Goal: Transaction & Acquisition: Download file/media

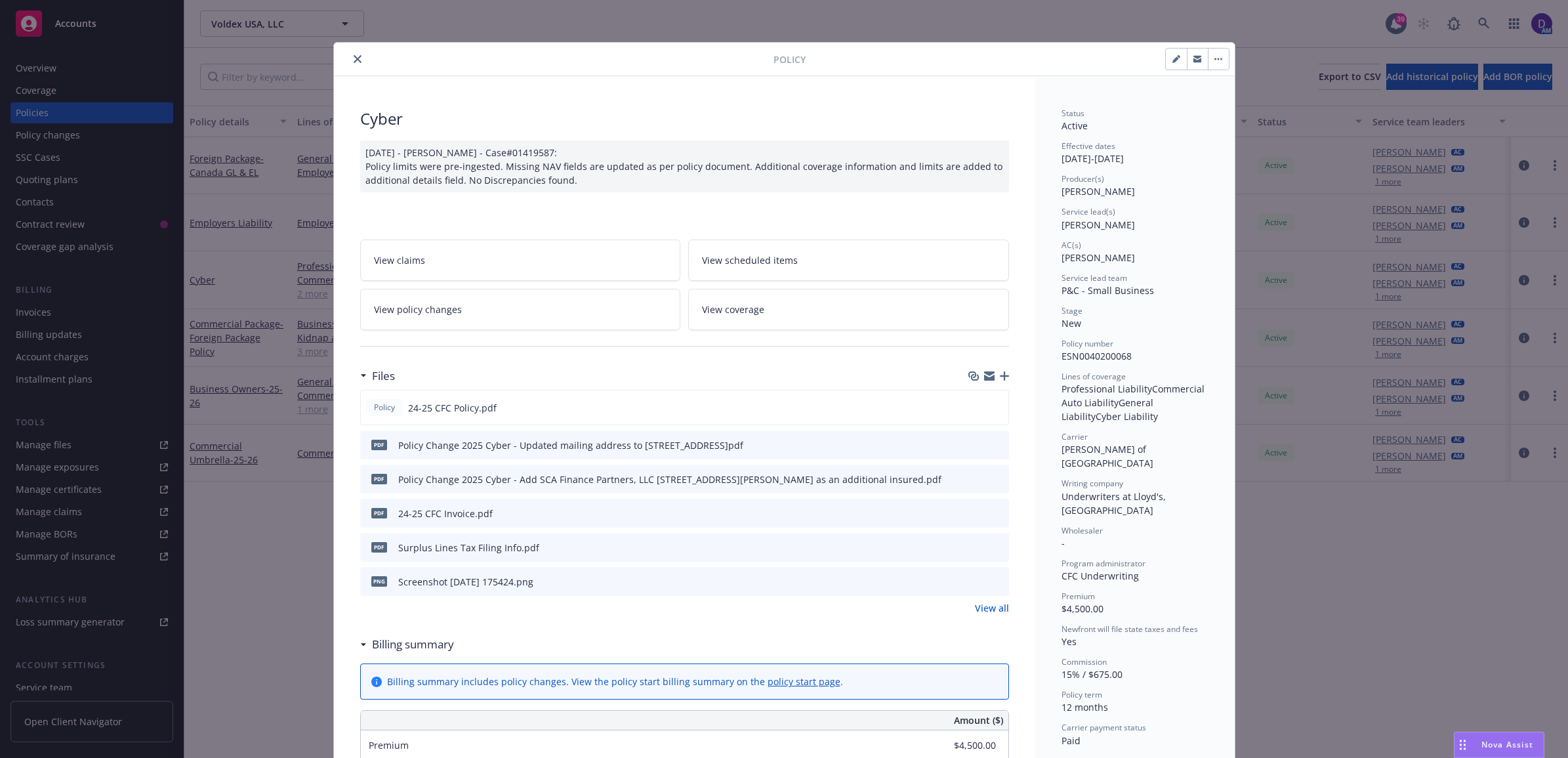
drag, startPoint x: 347, startPoint y: 62, endPoint x: 390, endPoint y: 67, distance: 43.3
click at [354, 62] on icon "close" at bounding box center [357, 59] width 8 height 8
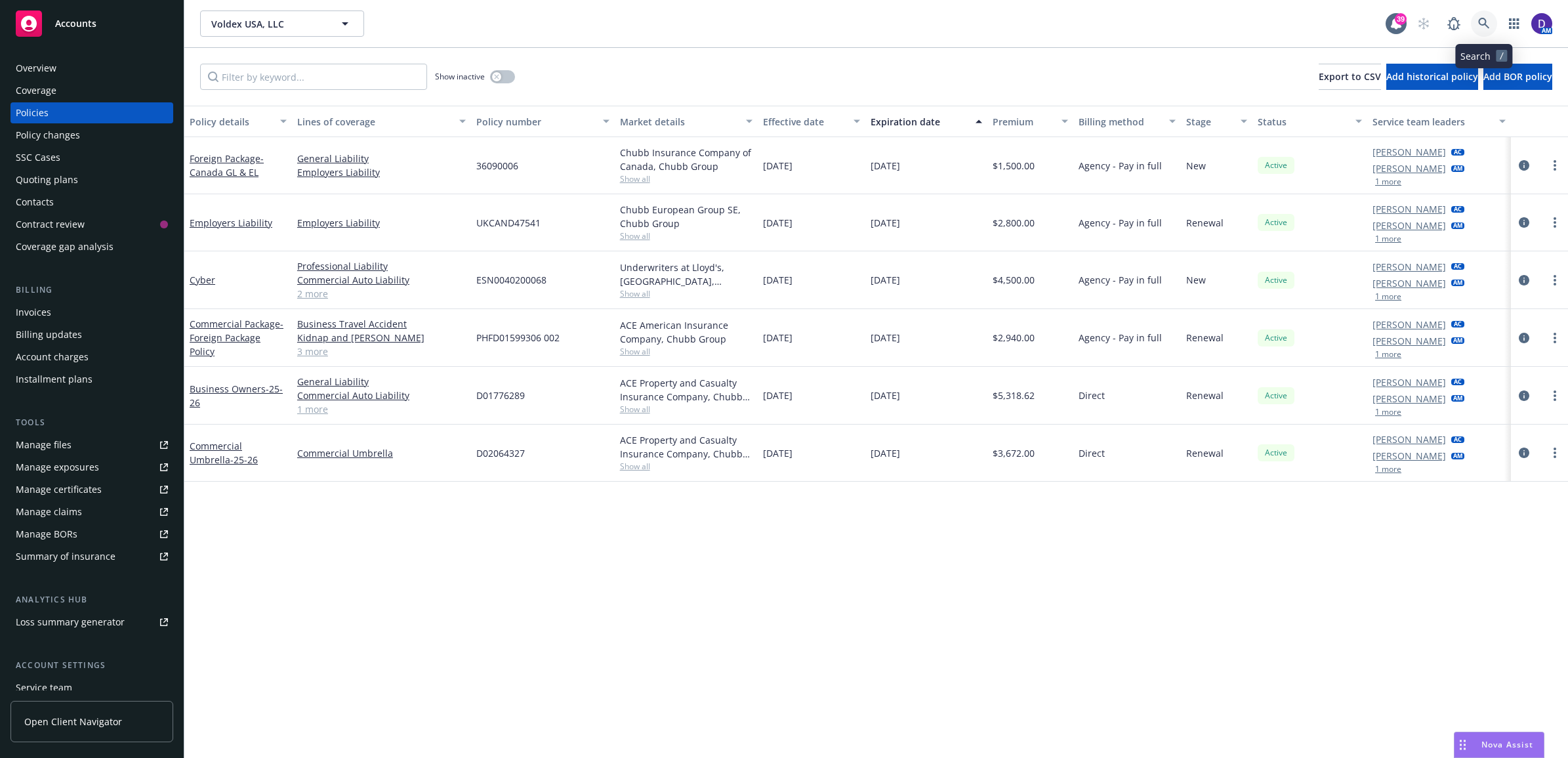
click at [1483, 18] on icon at bounding box center [1484, 23] width 11 height 11
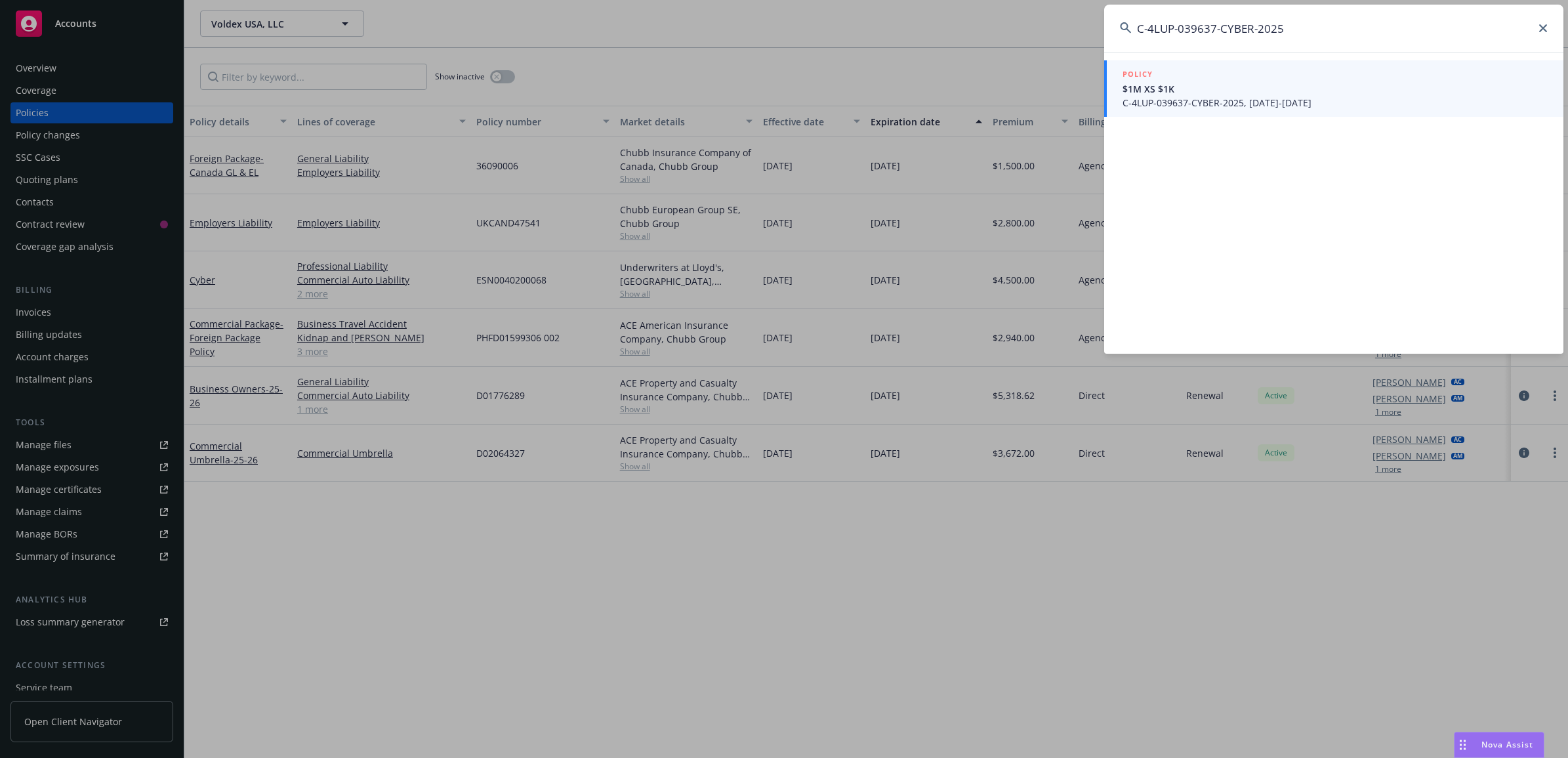
type input "C-4LUP-039637-CYBER-2025"
click at [1201, 109] on link "POLICY $1M XS $1K C-4LUP-039637-CYBER-2025, 06/25/2025-06/25/2026" at bounding box center [1334, 88] width 459 height 56
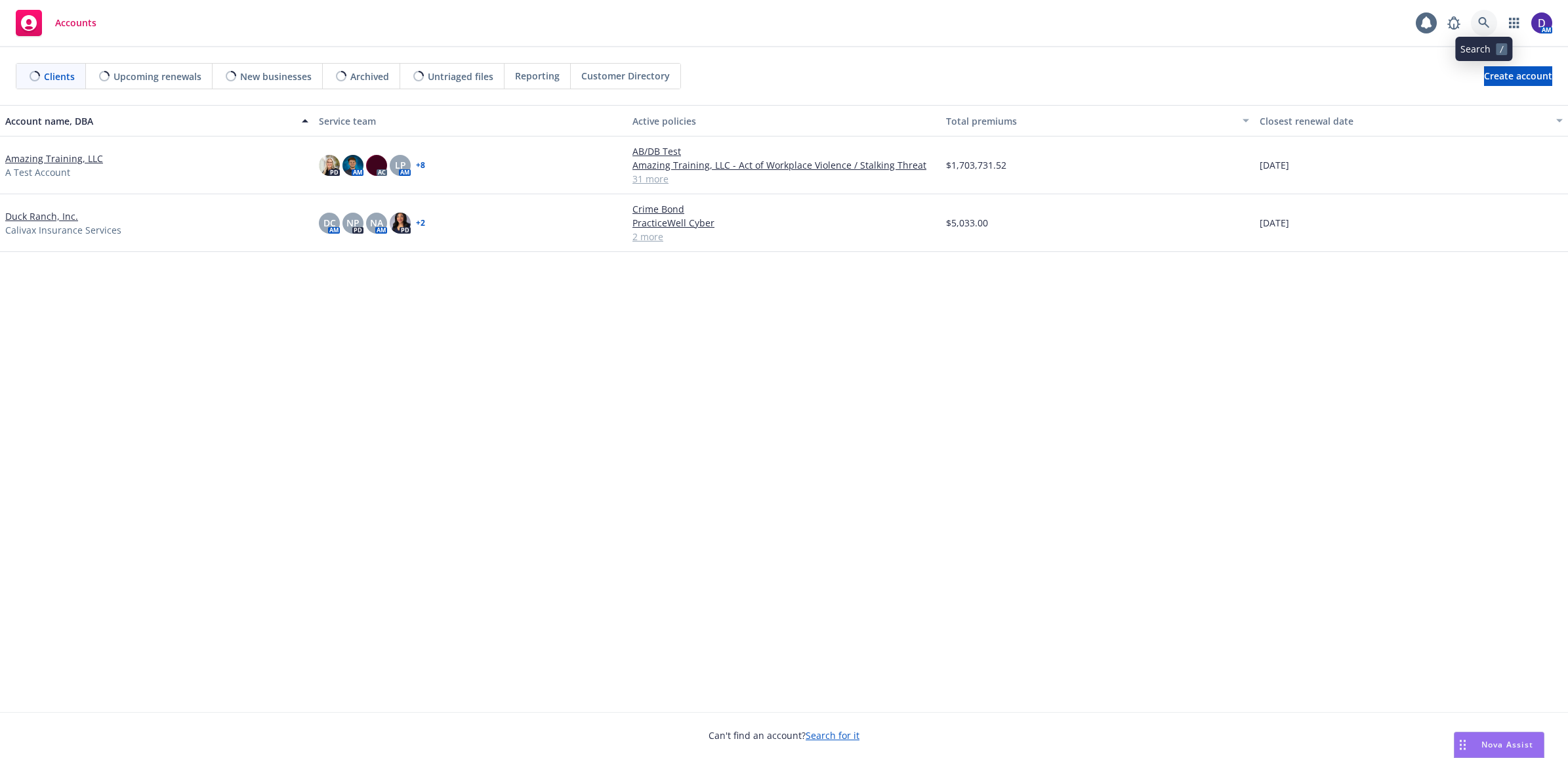
click at [1479, 23] on icon at bounding box center [1484, 22] width 11 height 11
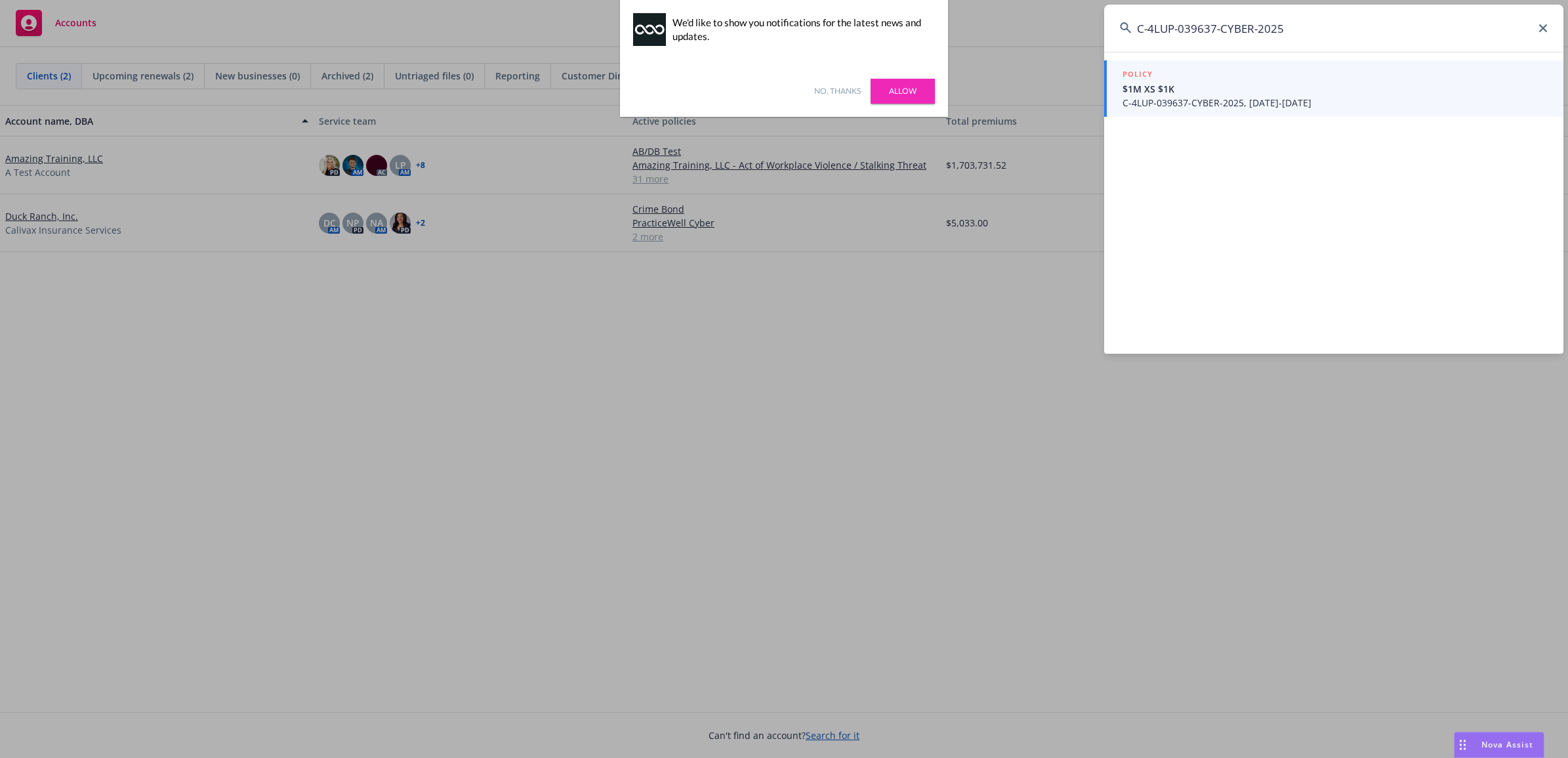
type input "C-4LUP-039637-CYBER-2025"
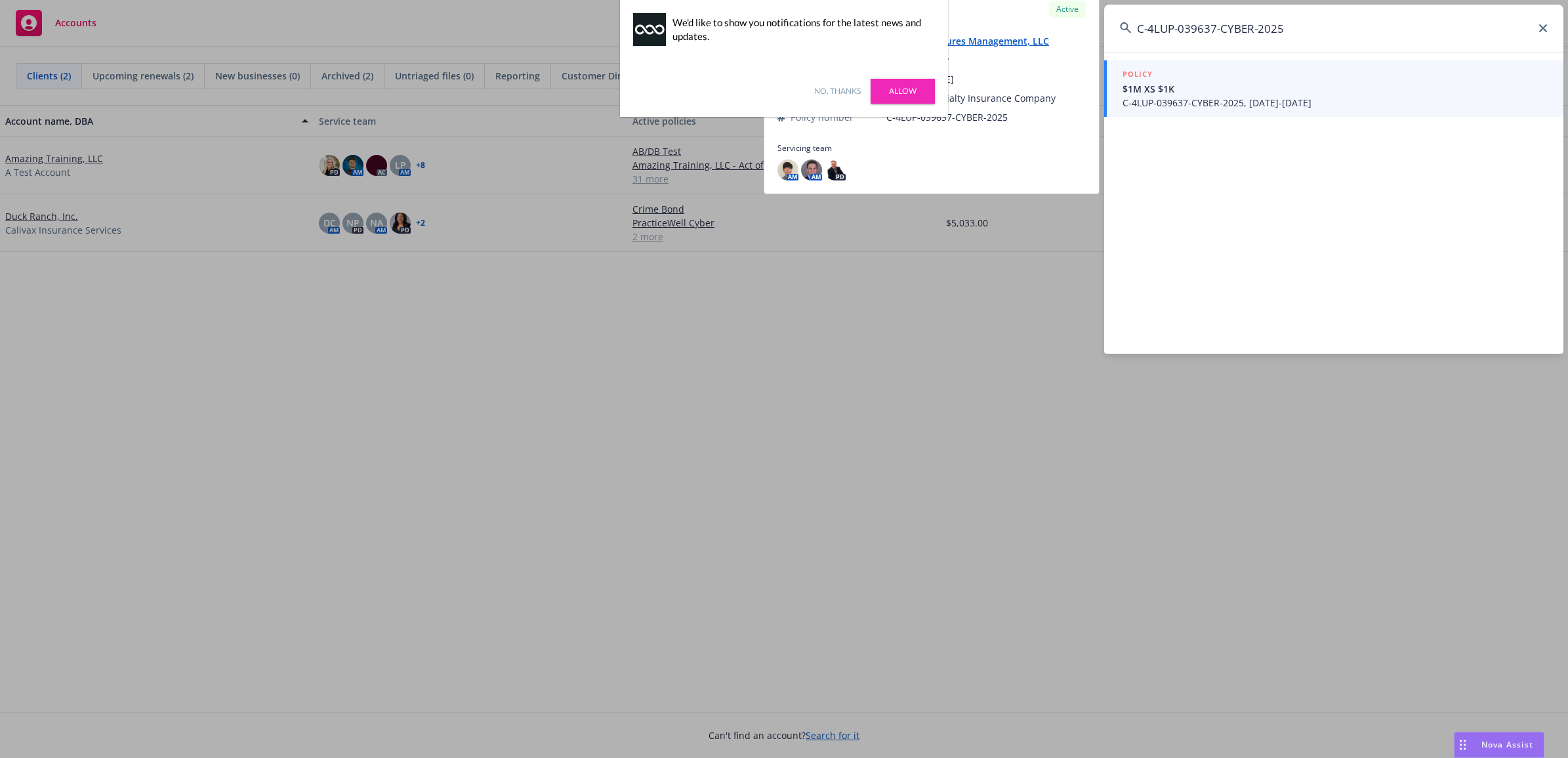
click at [1288, 95] on div "POLICY $1M XS $1K C-4LUP-039637-CYBER-2025, 06/25/2025-06/25/2026" at bounding box center [1335, 88] width 425 height 42
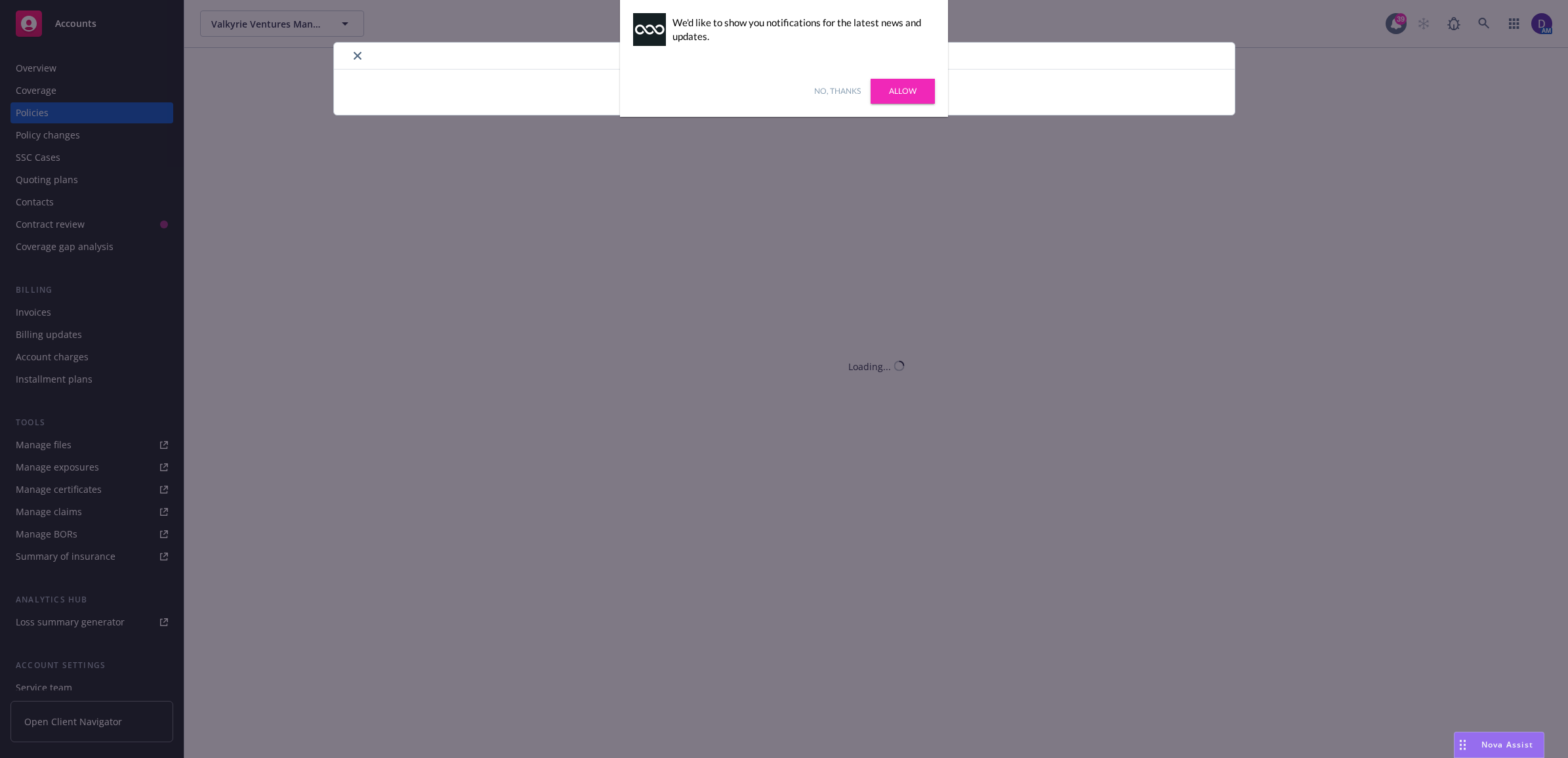
click at [917, 90] on link "Allow" at bounding box center [902, 91] width 64 height 25
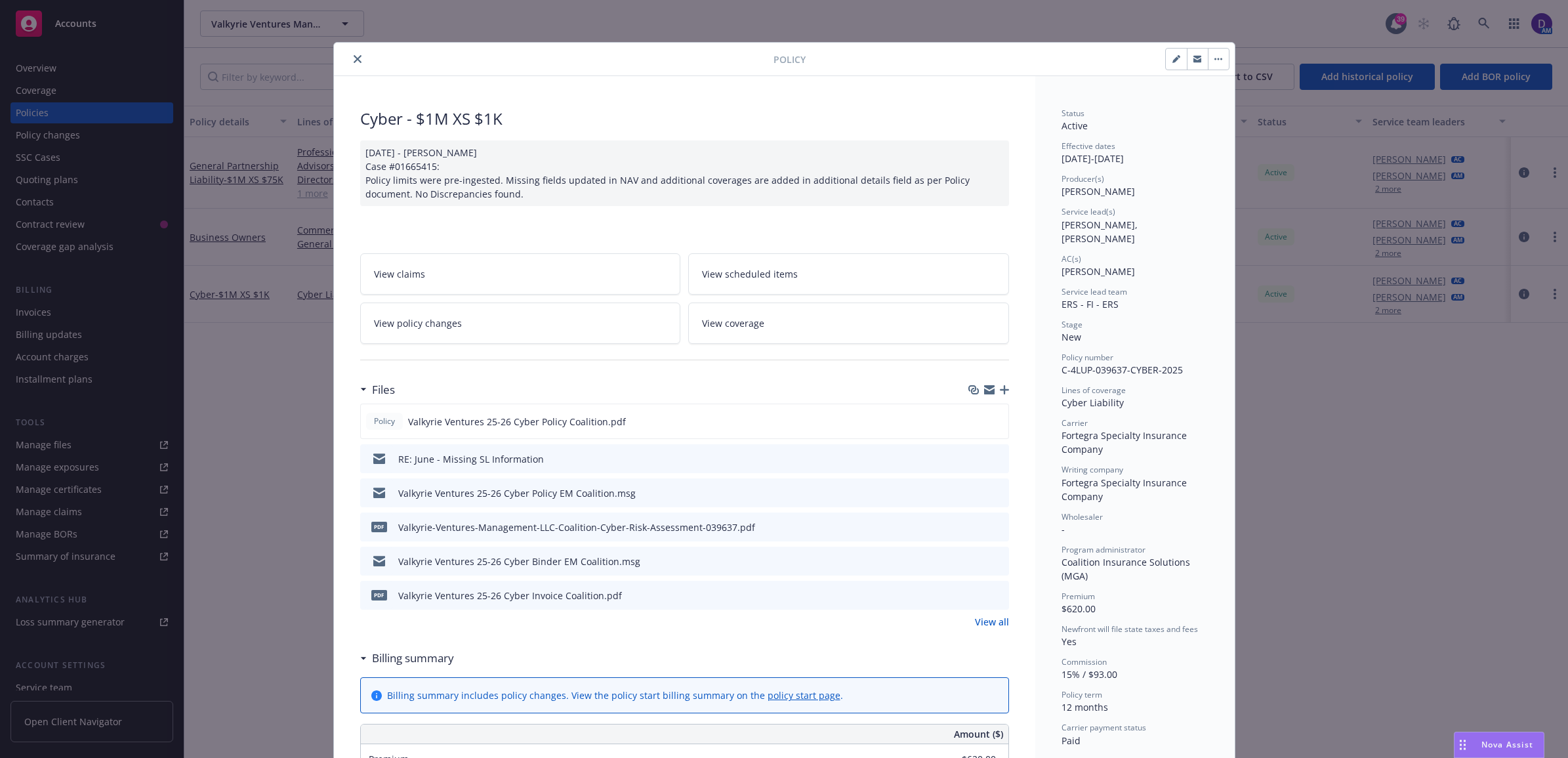
click at [350, 53] on button "close" at bounding box center [358, 59] width 16 height 16
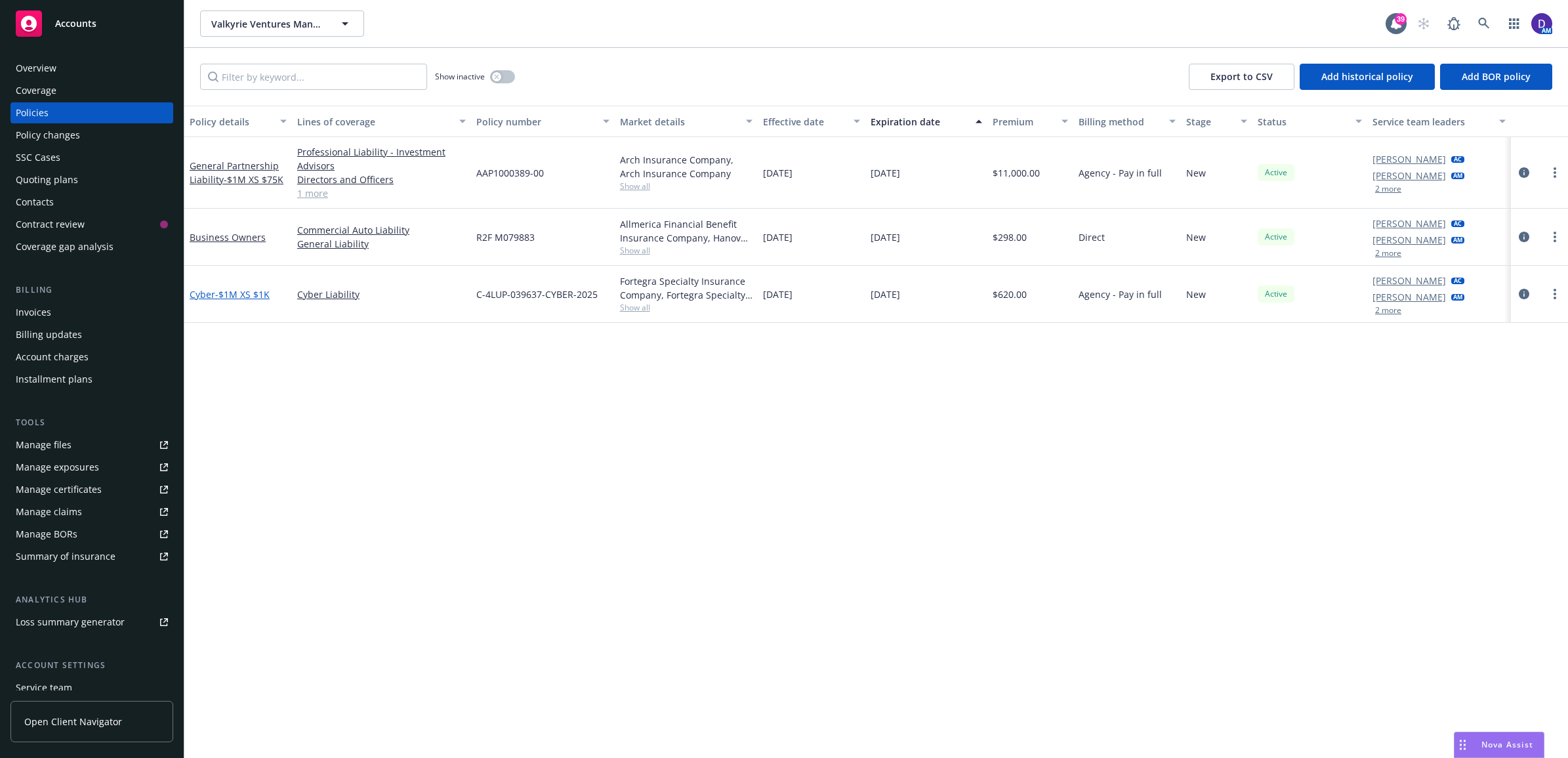
click at [263, 292] on span "- $1M XS $1K" at bounding box center [242, 294] width 54 height 12
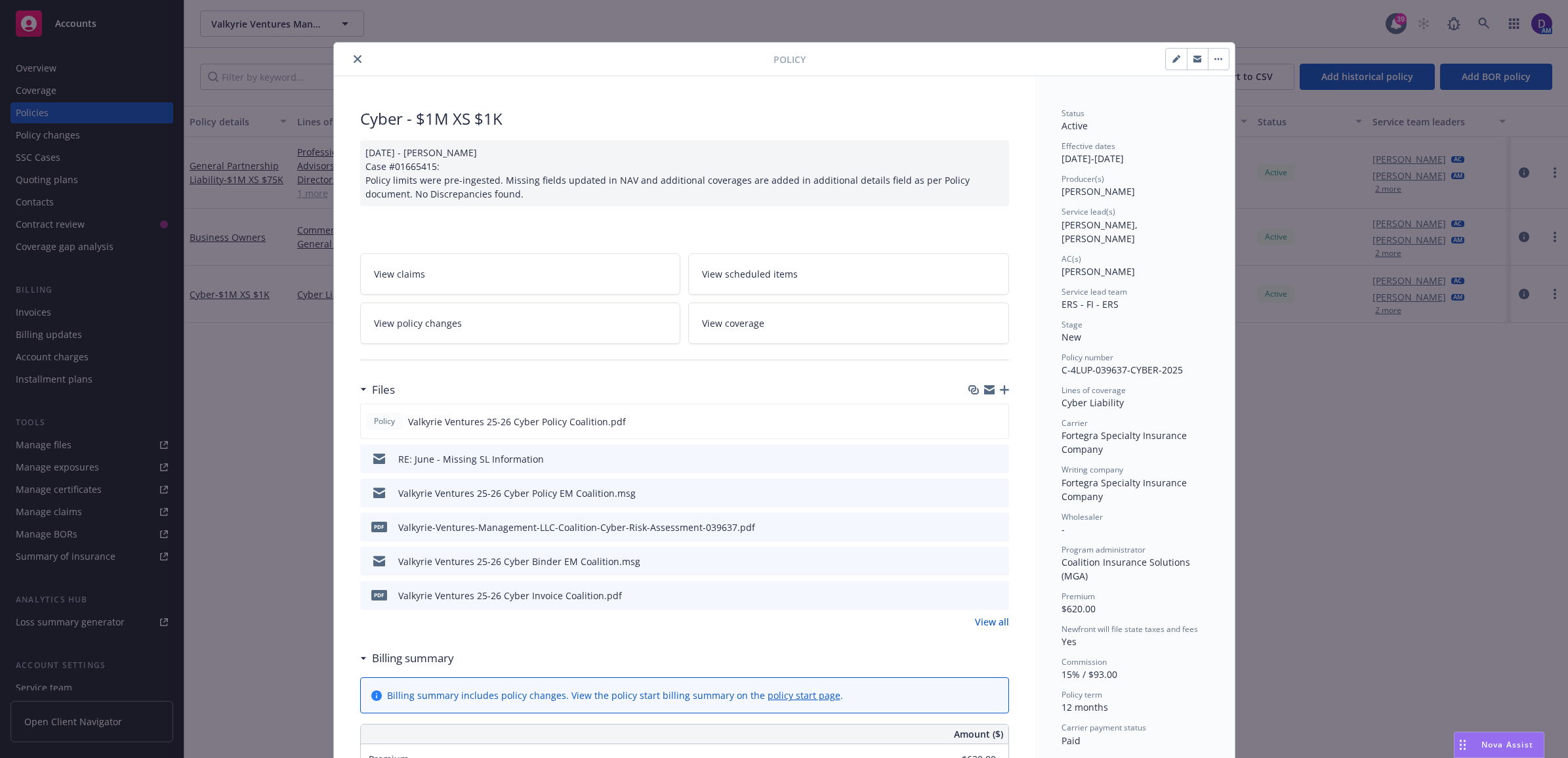
scroll to position [39, 0]
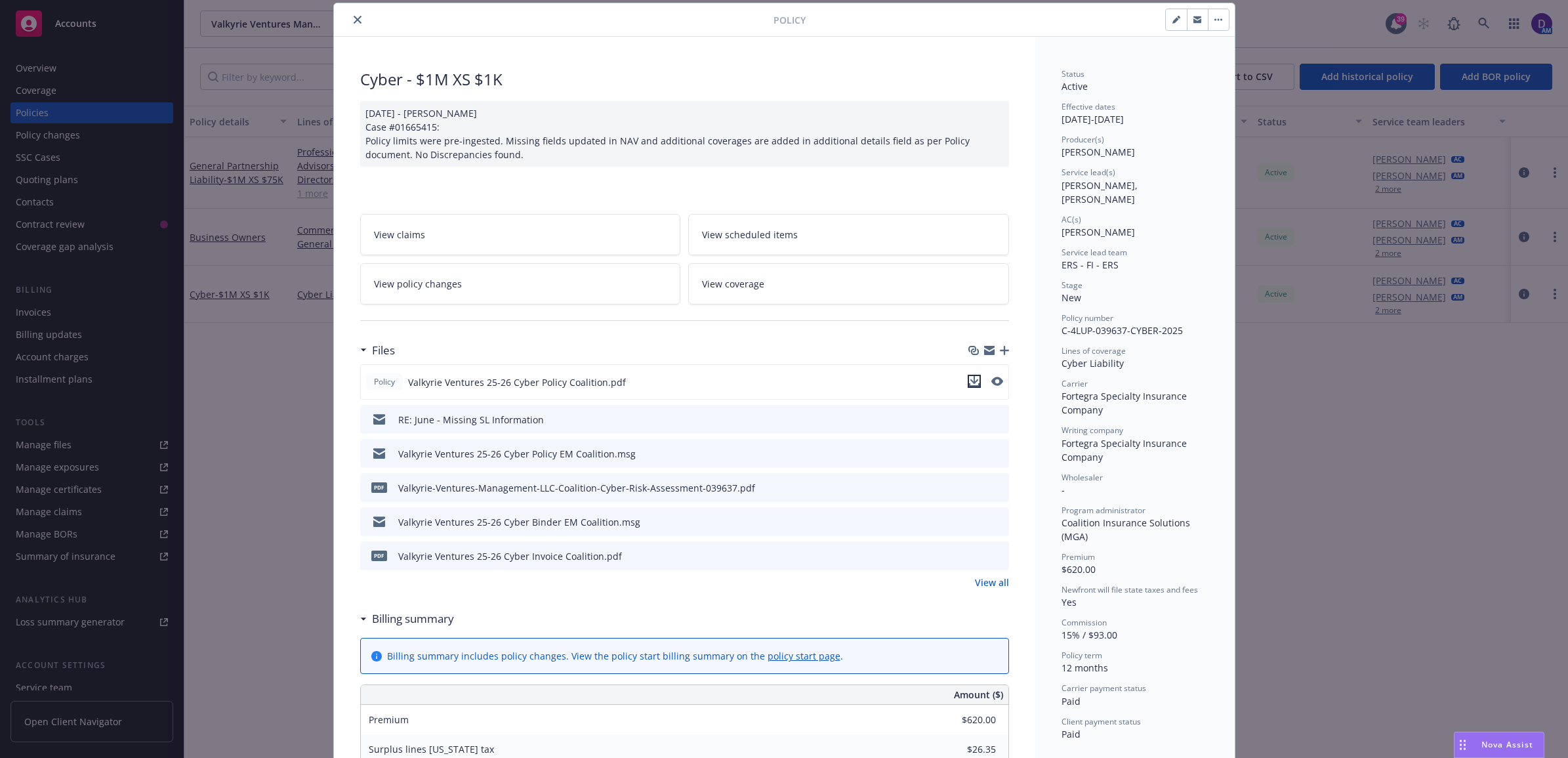
click at [970, 379] on icon "download file" at bounding box center [975, 382] width 10 height 11
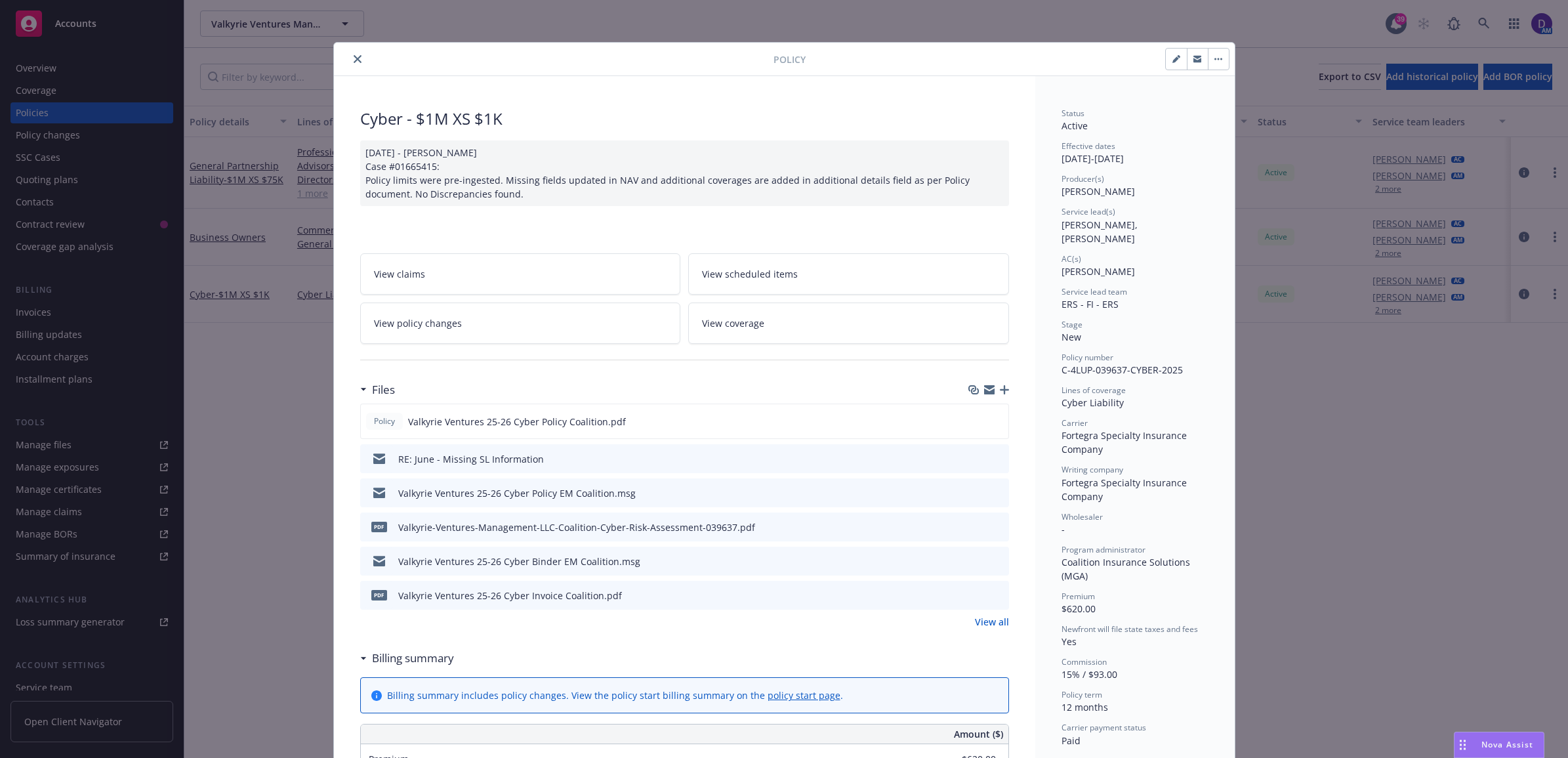
click at [354, 57] on icon "close" at bounding box center [357, 59] width 8 height 8
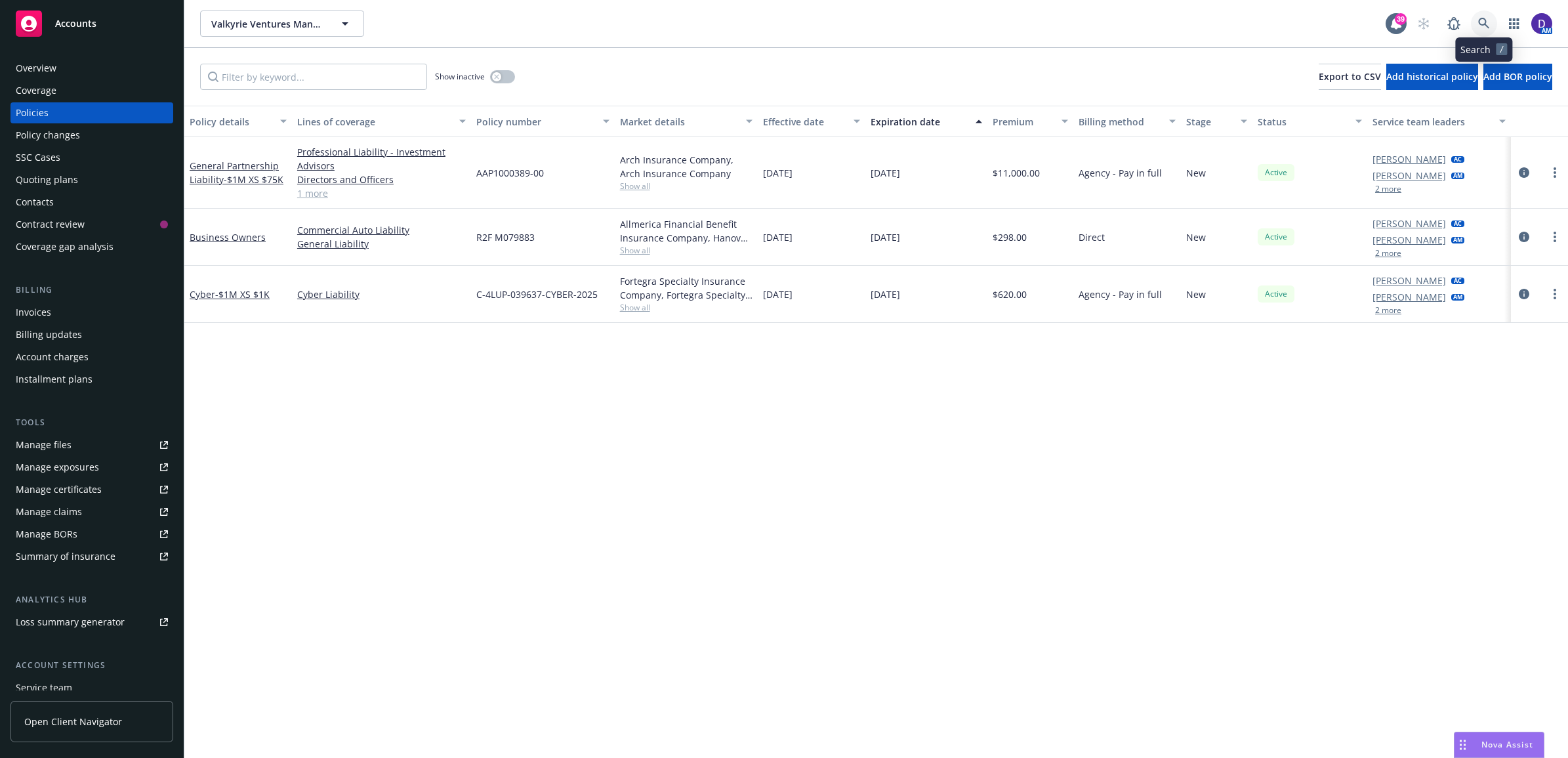
click at [1484, 13] on link at bounding box center [1484, 24] width 26 height 26
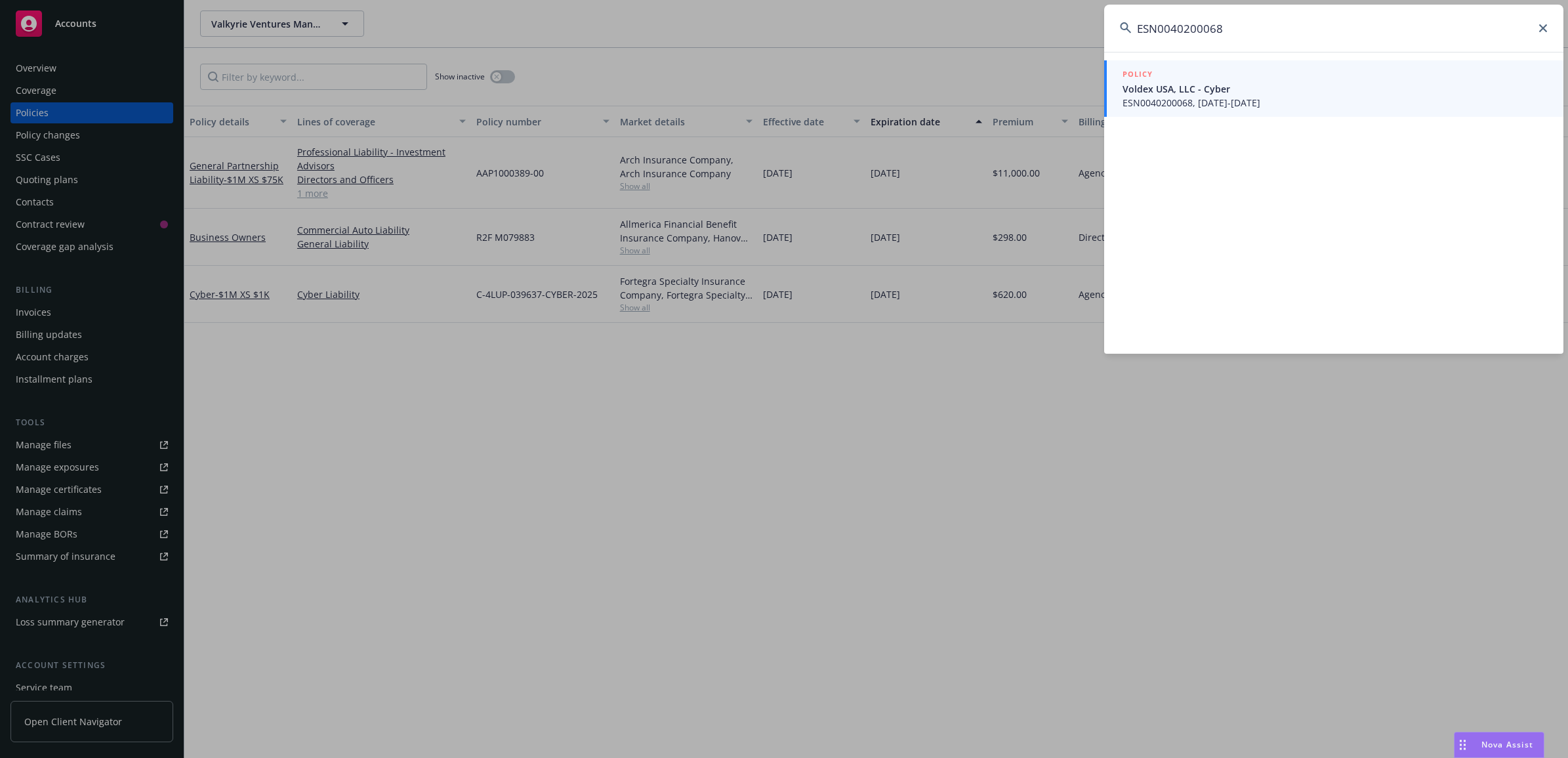
type input "ESN0040200068"
click at [1187, 88] on span "Voldex USA, LLC - Cyber" at bounding box center [1335, 89] width 425 height 14
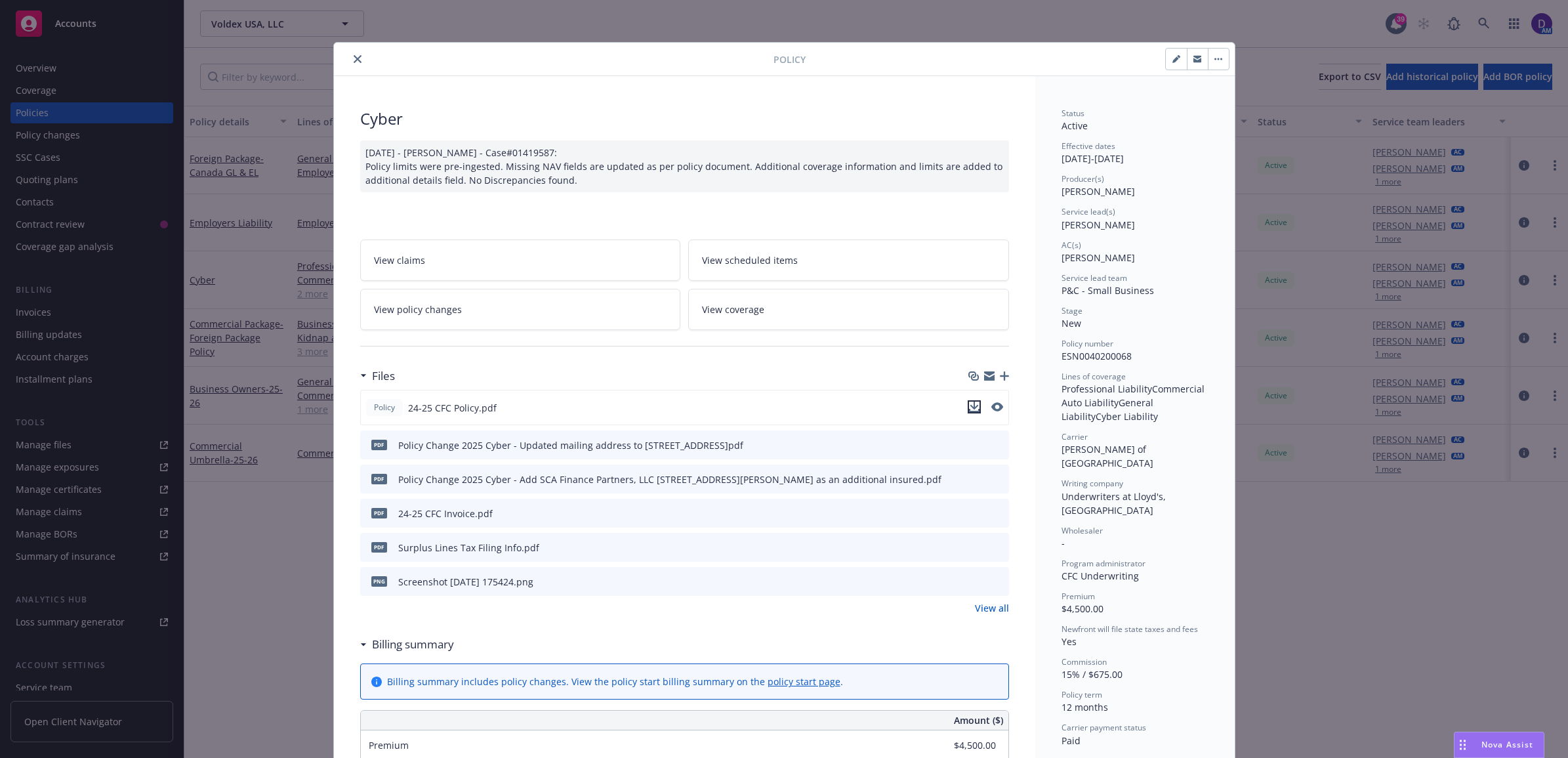
click at [970, 408] on icon "download file" at bounding box center [975, 407] width 10 height 11
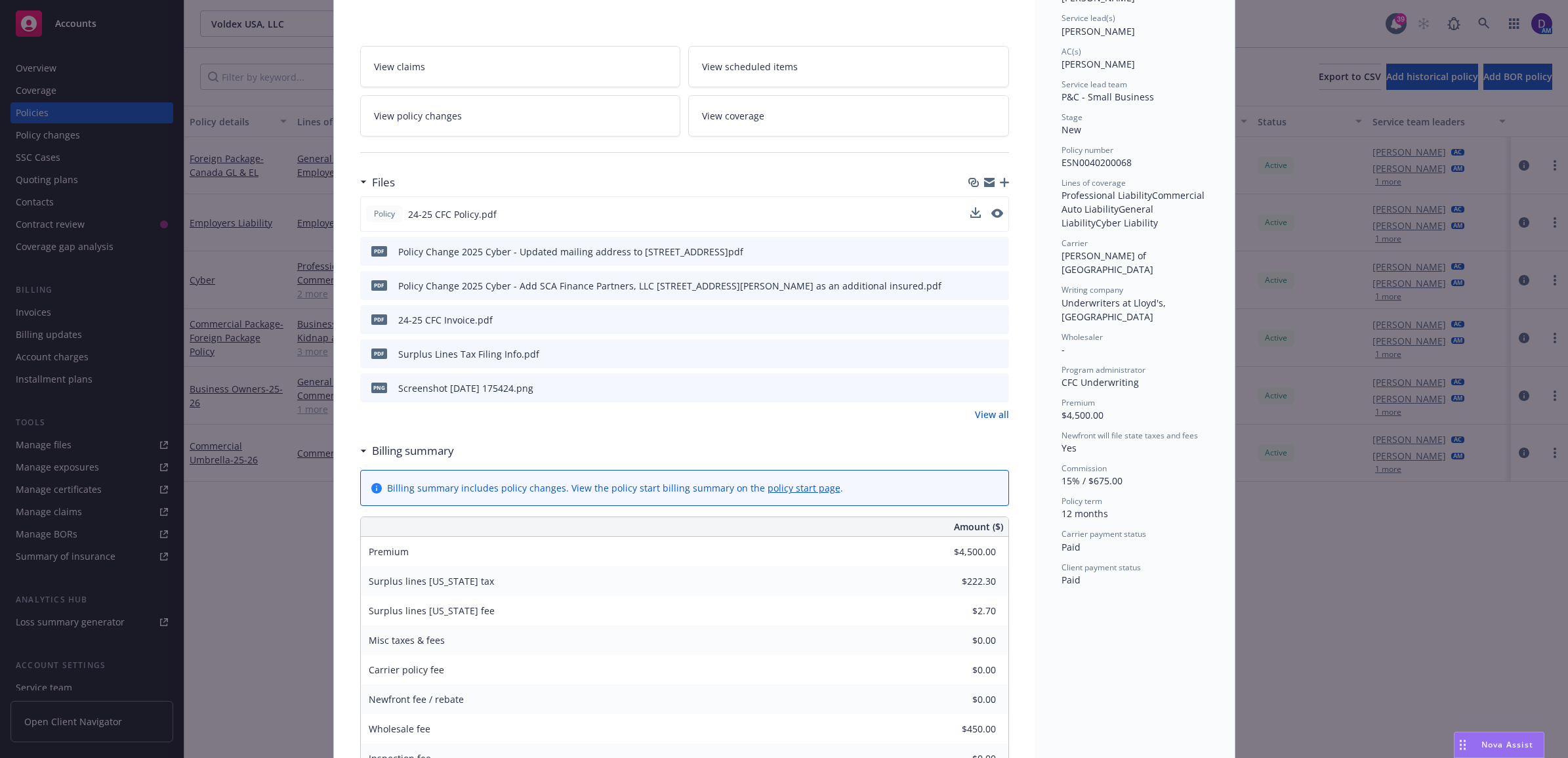
scroll to position [246, 0]
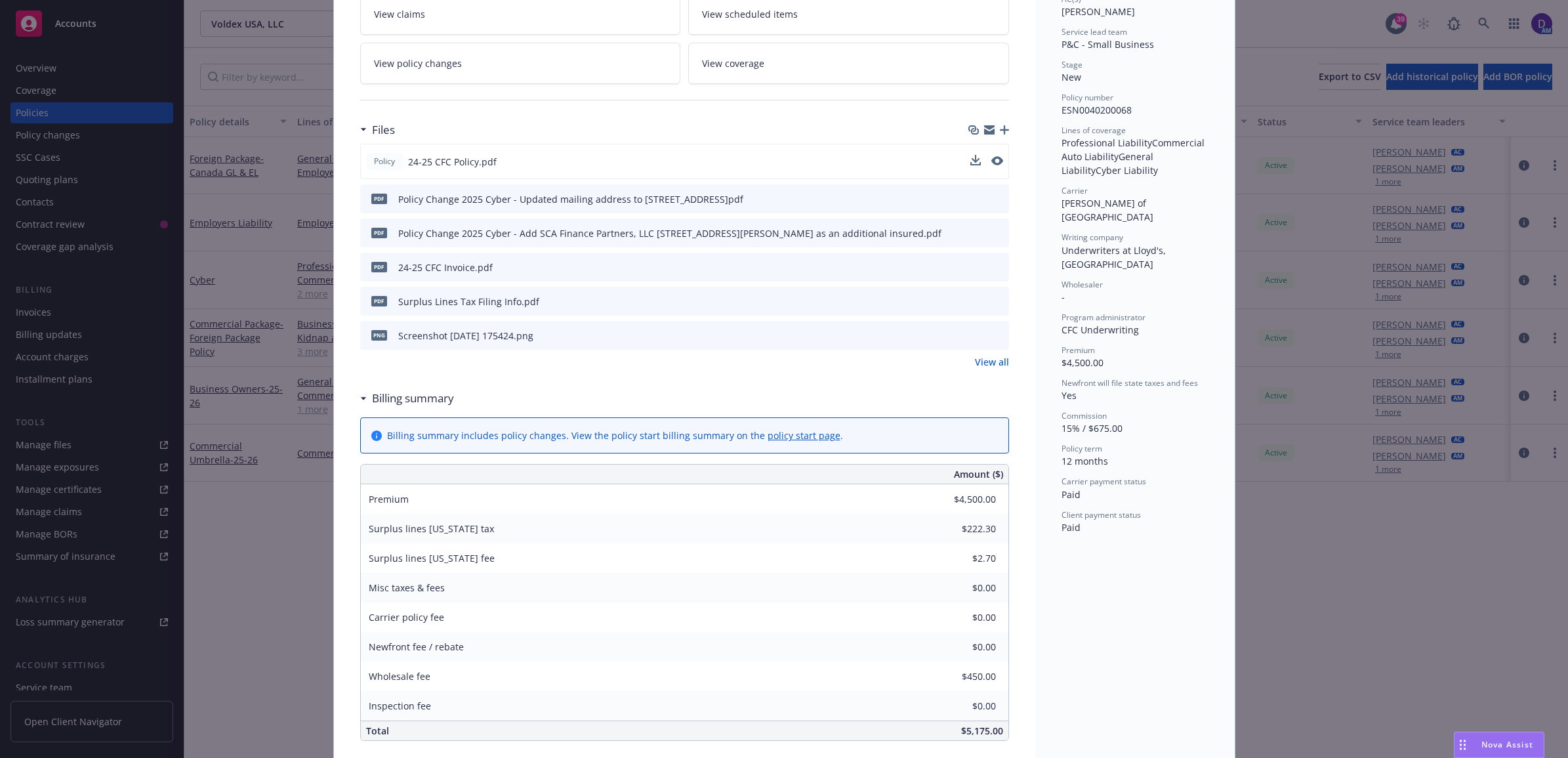
click at [363, 676] on div "Wholesale fee $450.00" at bounding box center [684, 677] width 648 height 30
click at [368, 677] on span "Wholesale fee" at bounding box center [399, 677] width 61 height 12
click at [991, 677] on div "Wholesale fee $450.00" at bounding box center [684, 677] width 648 height 30
drag, startPoint x: 958, startPoint y: 684, endPoint x: 1011, endPoint y: 687, distance: 53.1
click at [1011, 687] on div "Cyber 01/10/2025 - Srilakshmi Netela - Case#01419587: Policy limits were pre-in…" at bounding box center [685, 642] width 702 height 1624
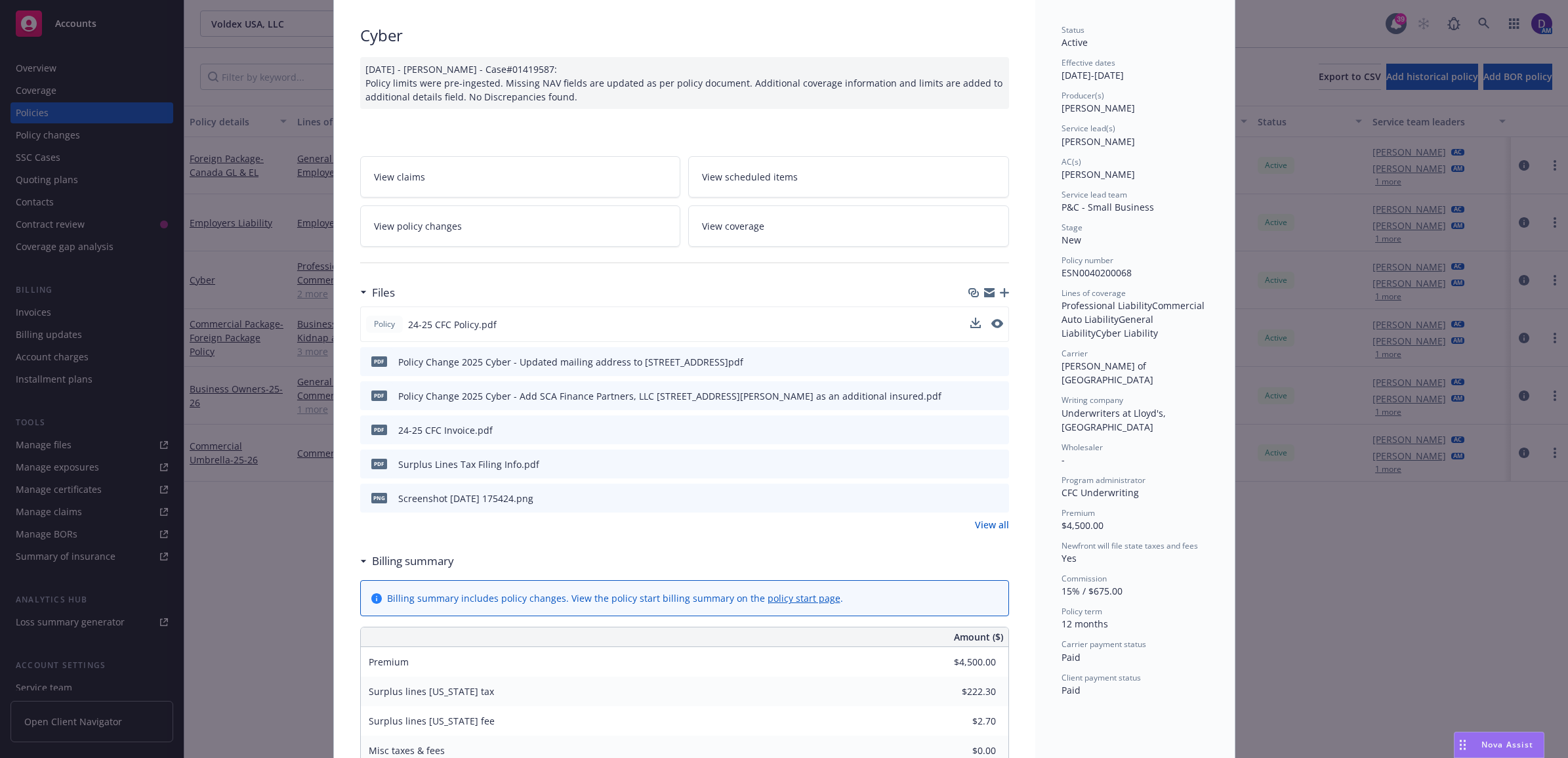
scroll to position [82, 0]
click at [990, 431] on icon "preview file" at bounding box center [996, 431] width 11 height 9
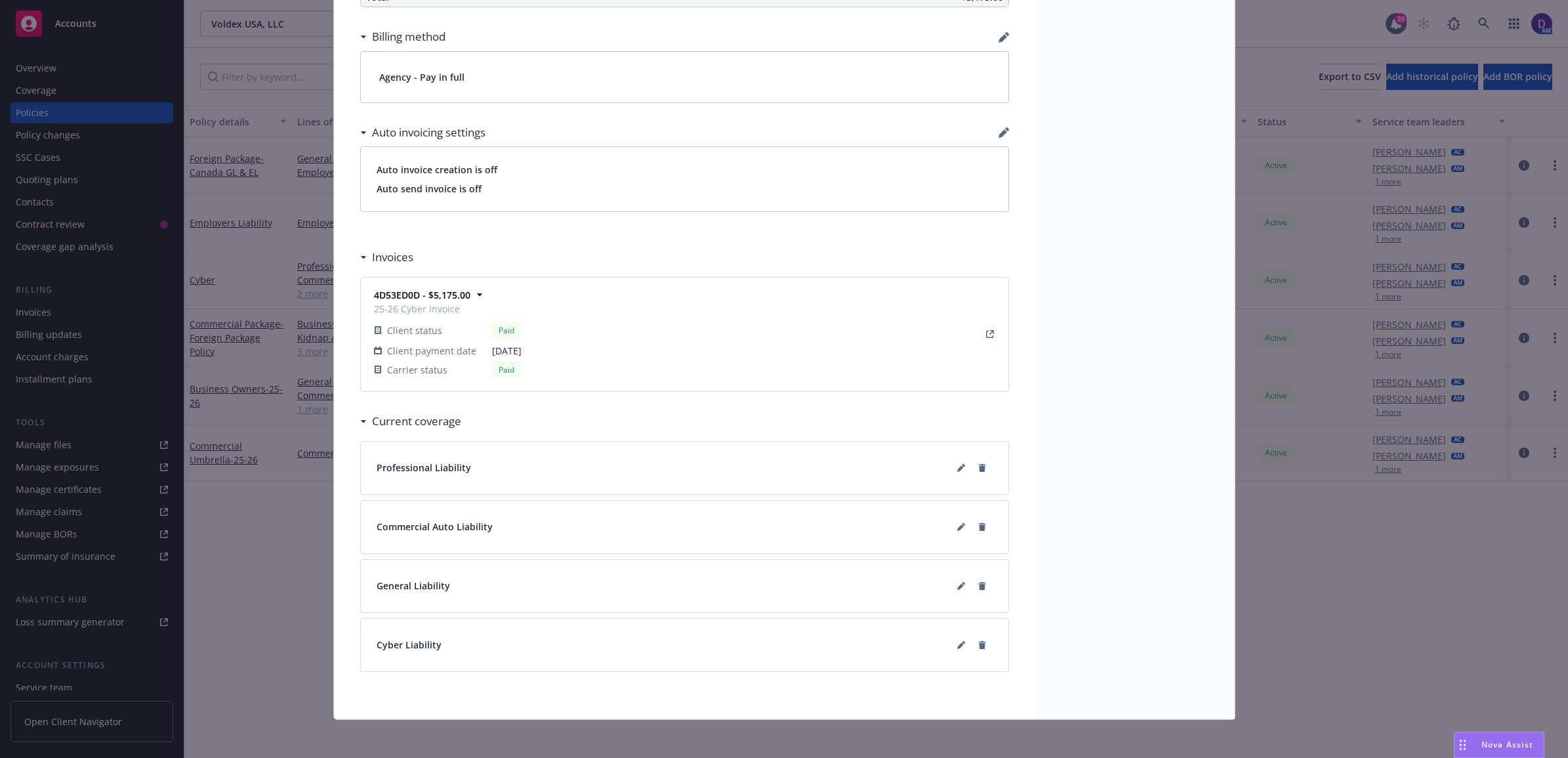
scroll to position [985, 0]
click at [983, 329] on link "View Invoice" at bounding box center [990, 330] width 16 height 16
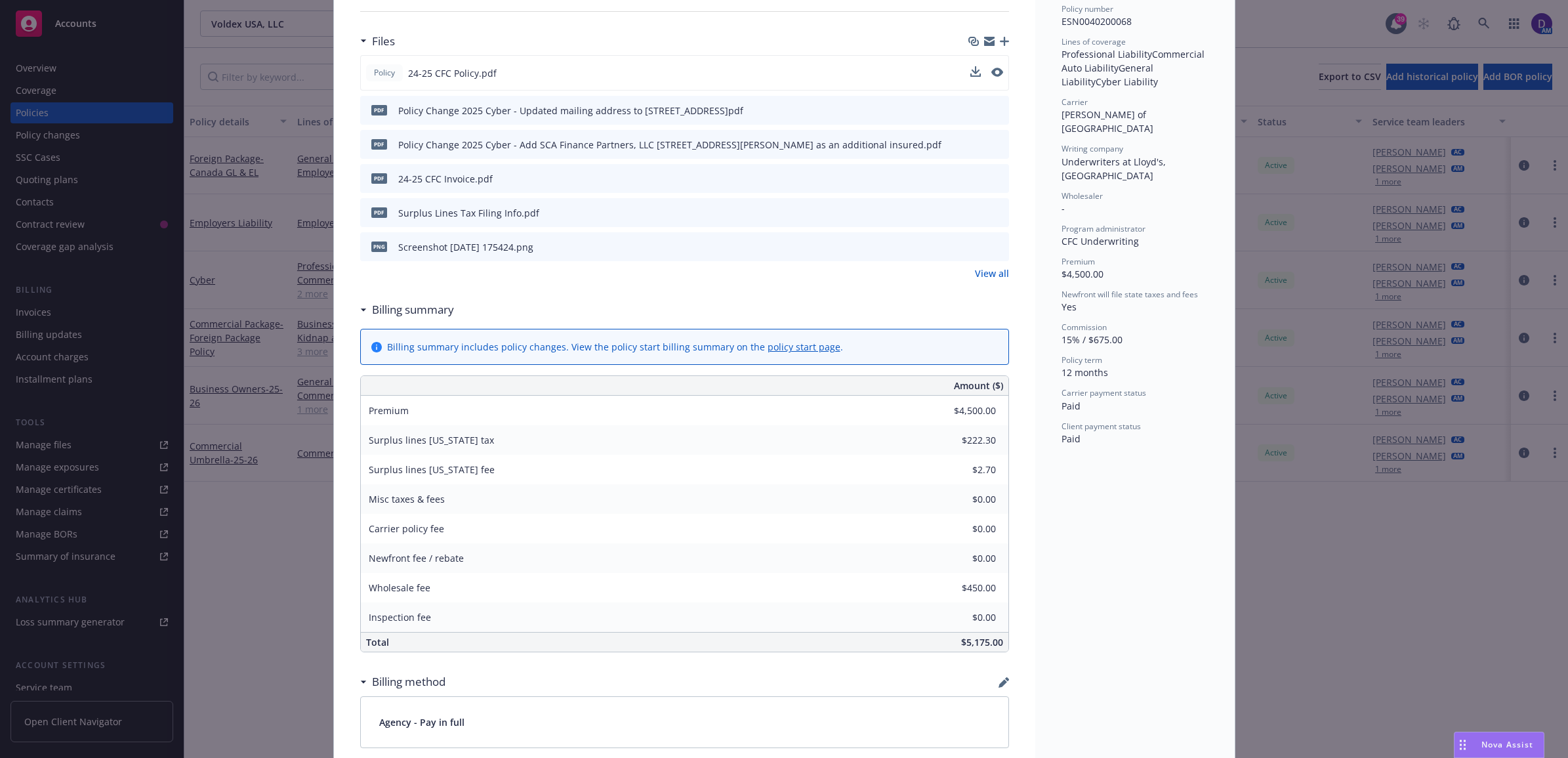
scroll to position [328, 0]
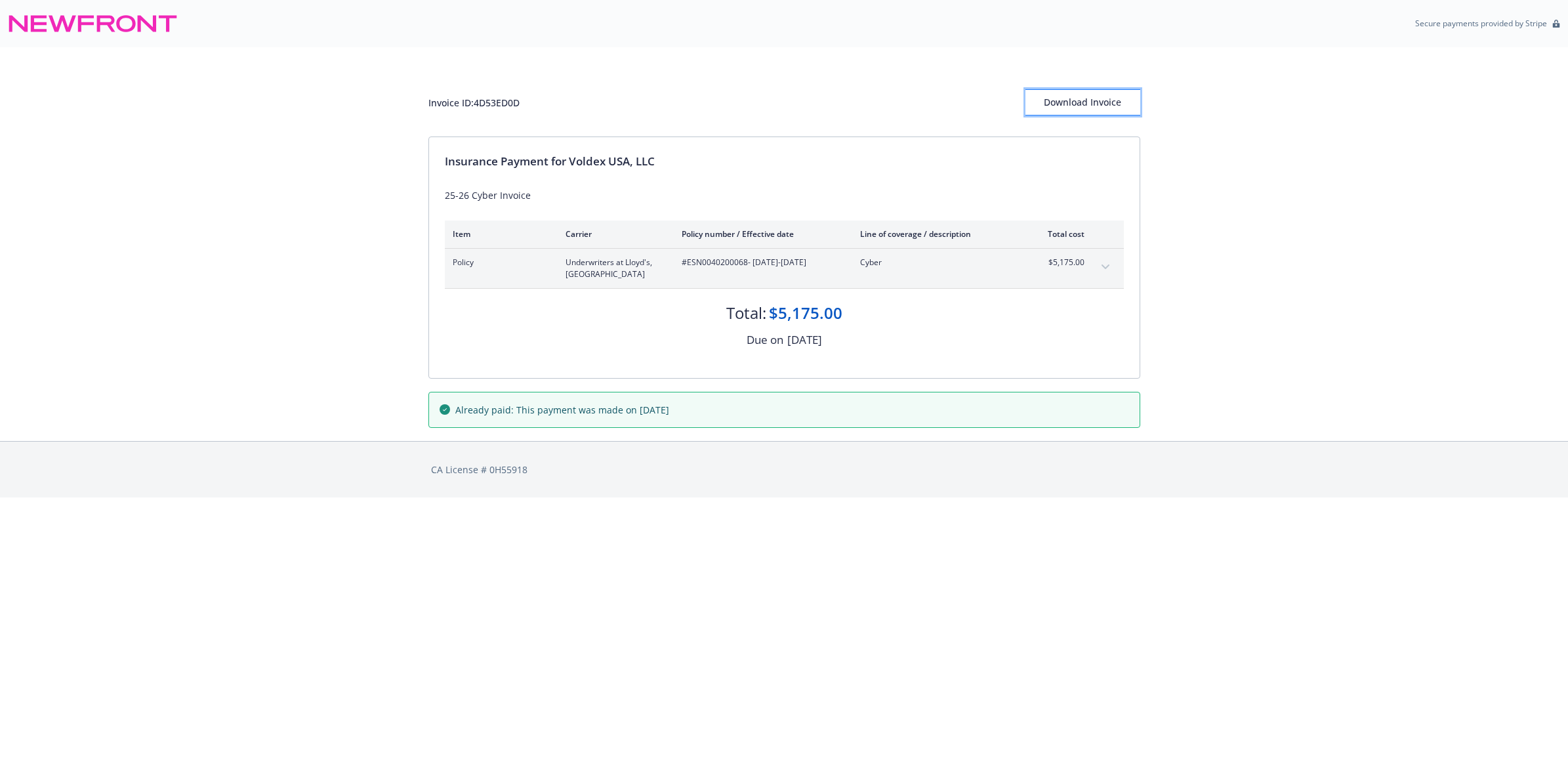
click at [1078, 102] on div "Download Invoice" at bounding box center [1082, 102] width 115 height 25
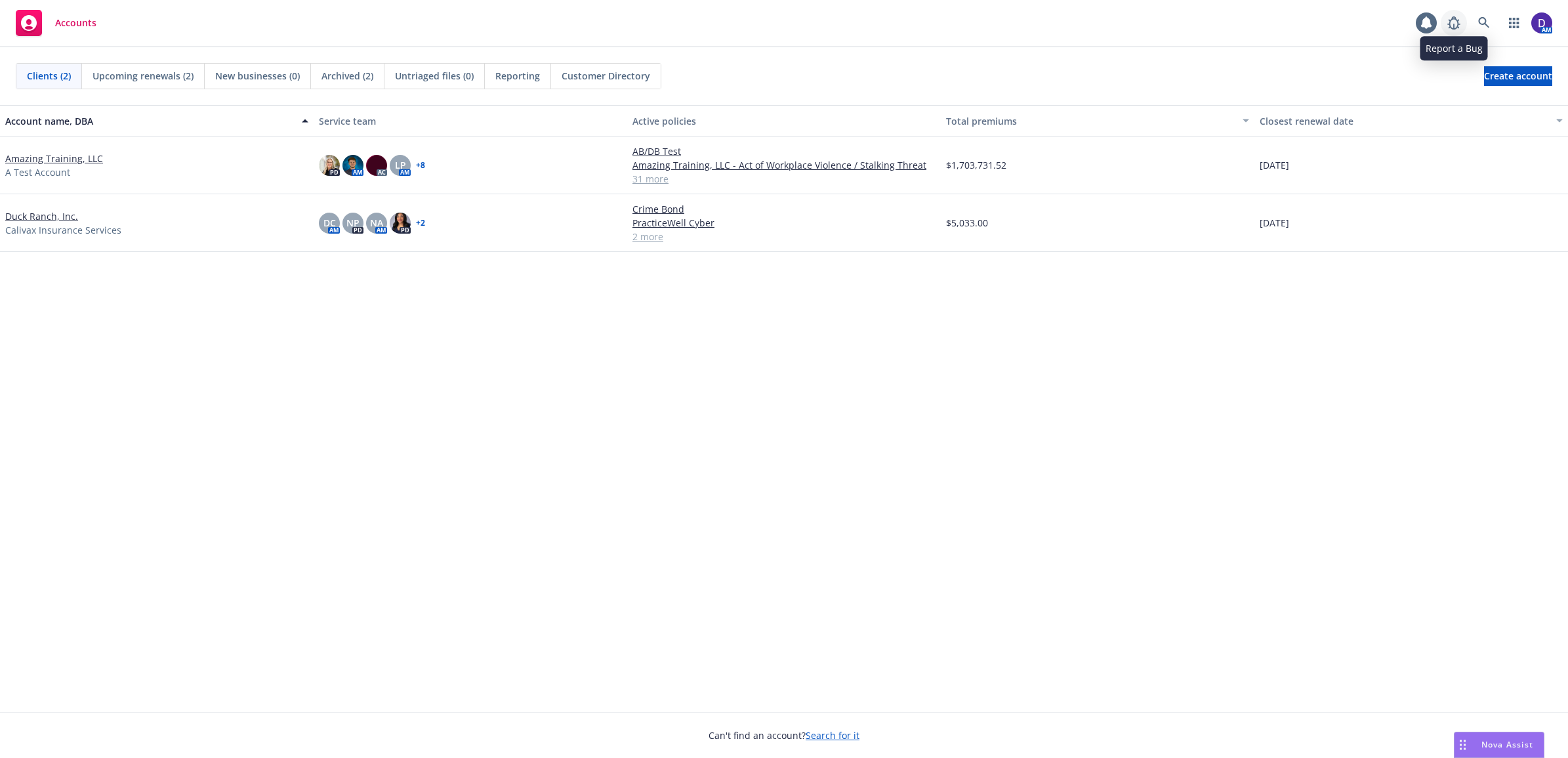
click at [1462, 17] on link at bounding box center [1454, 23] width 26 height 26
click at [1484, 24] on icon at bounding box center [1484, 22] width 11 height 11
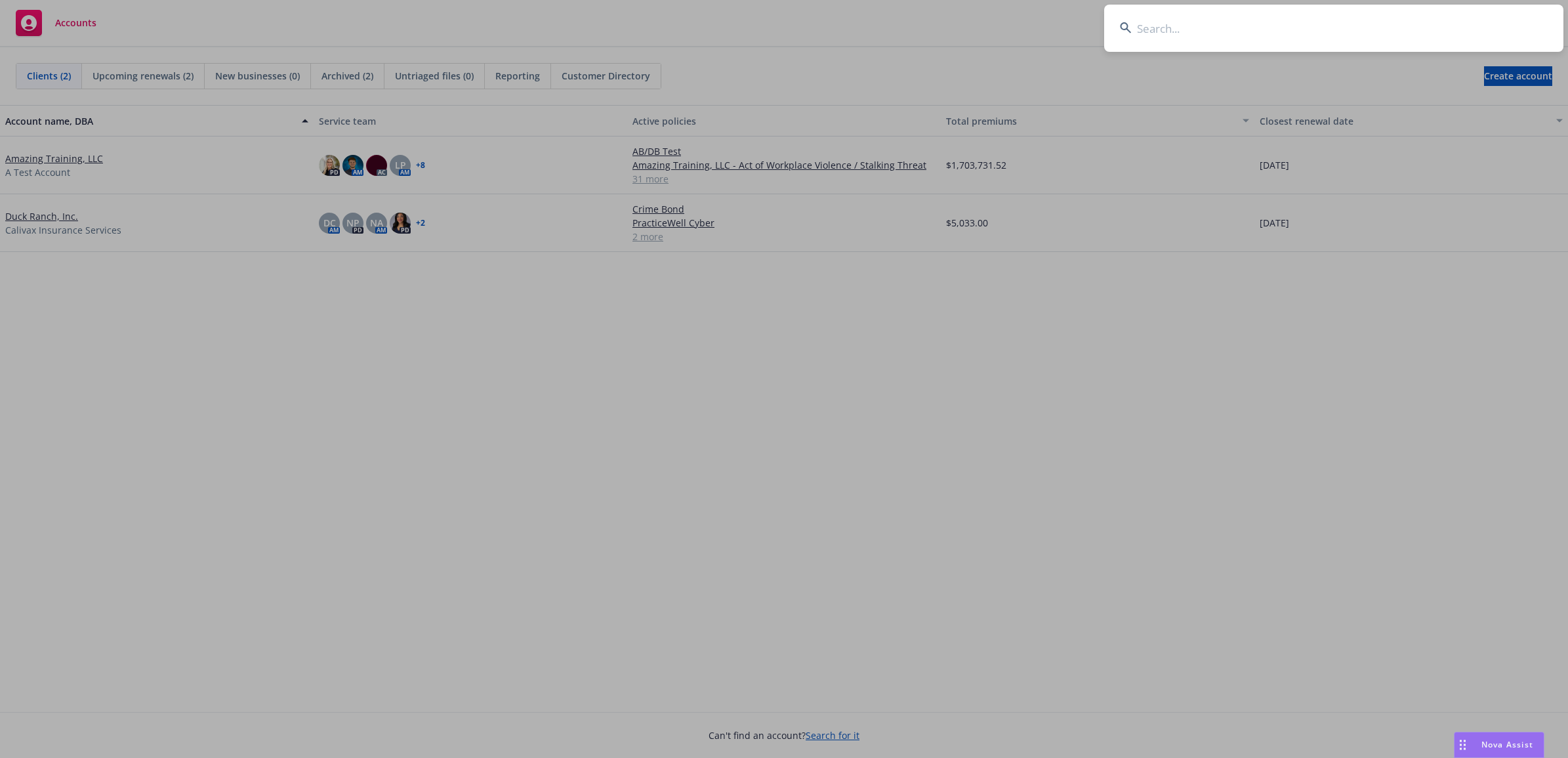
type input "GL_18227-1"
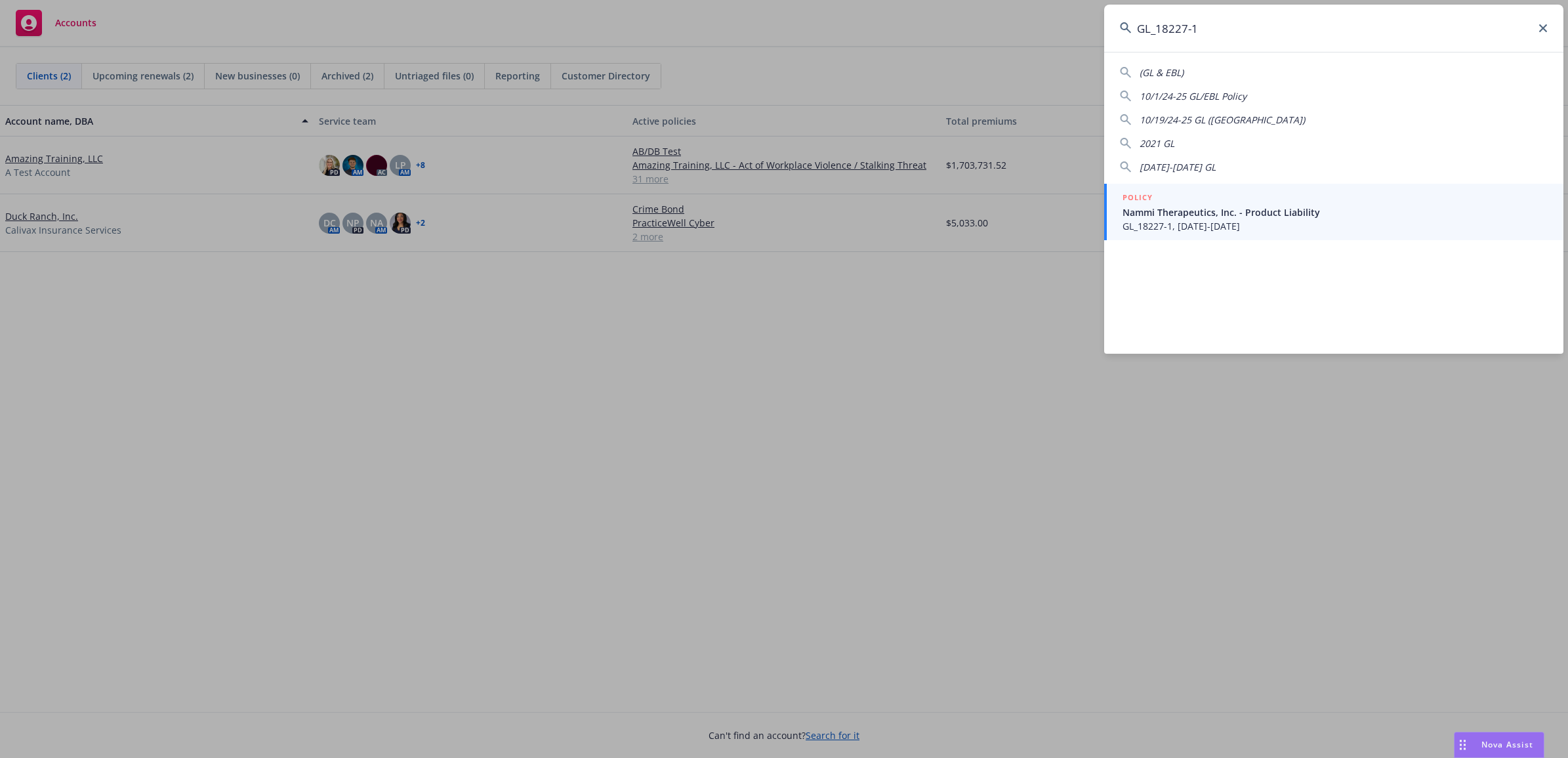
click at [1166, 208] on span "Nammi Therapeutics, Inc. - Product Liability" at bounding box center [1335, 213] width 425 height 14
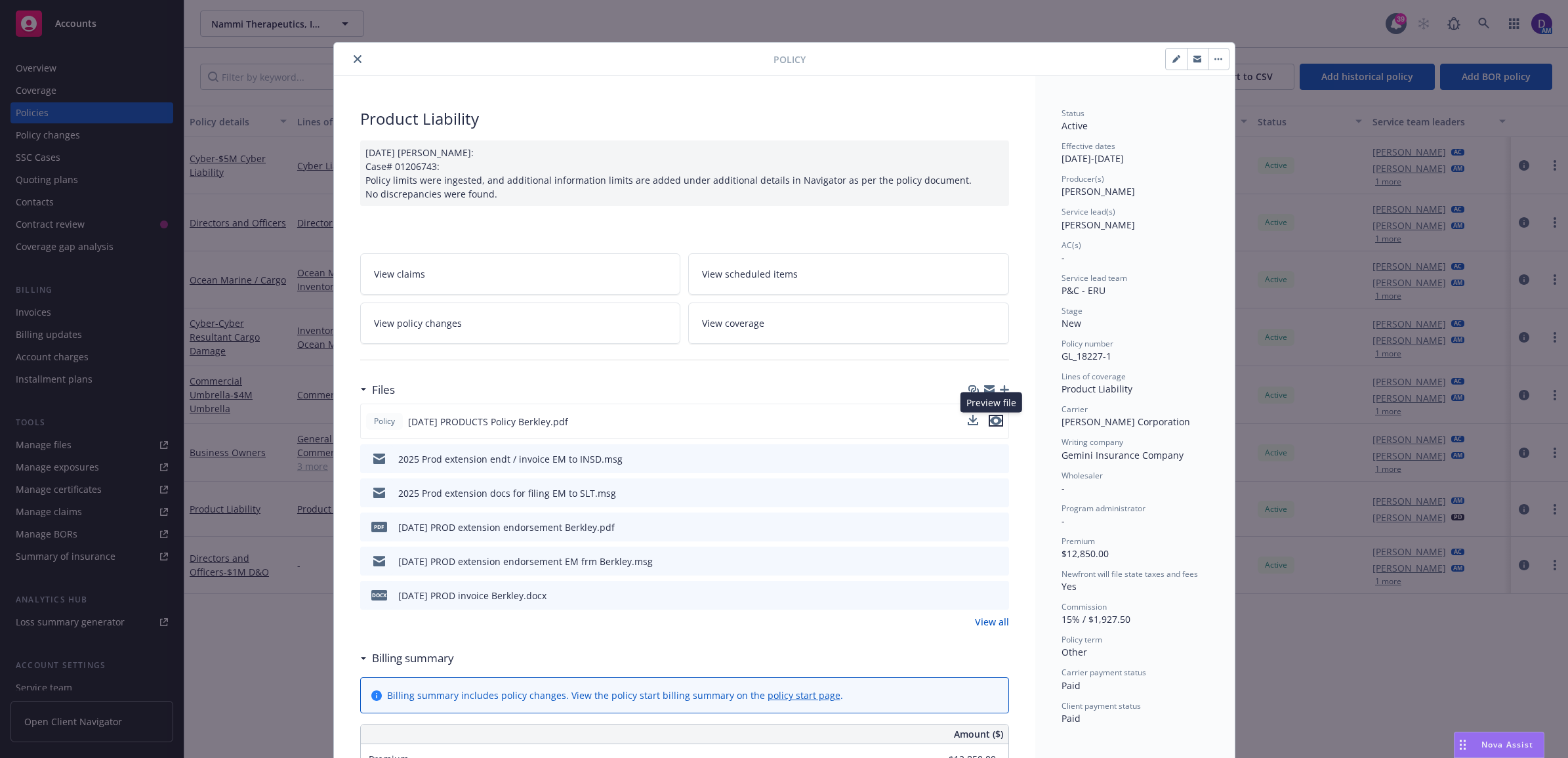
click at [990, 422] on icon "preview file" at bounding box center [996, 420] width 11 height 9
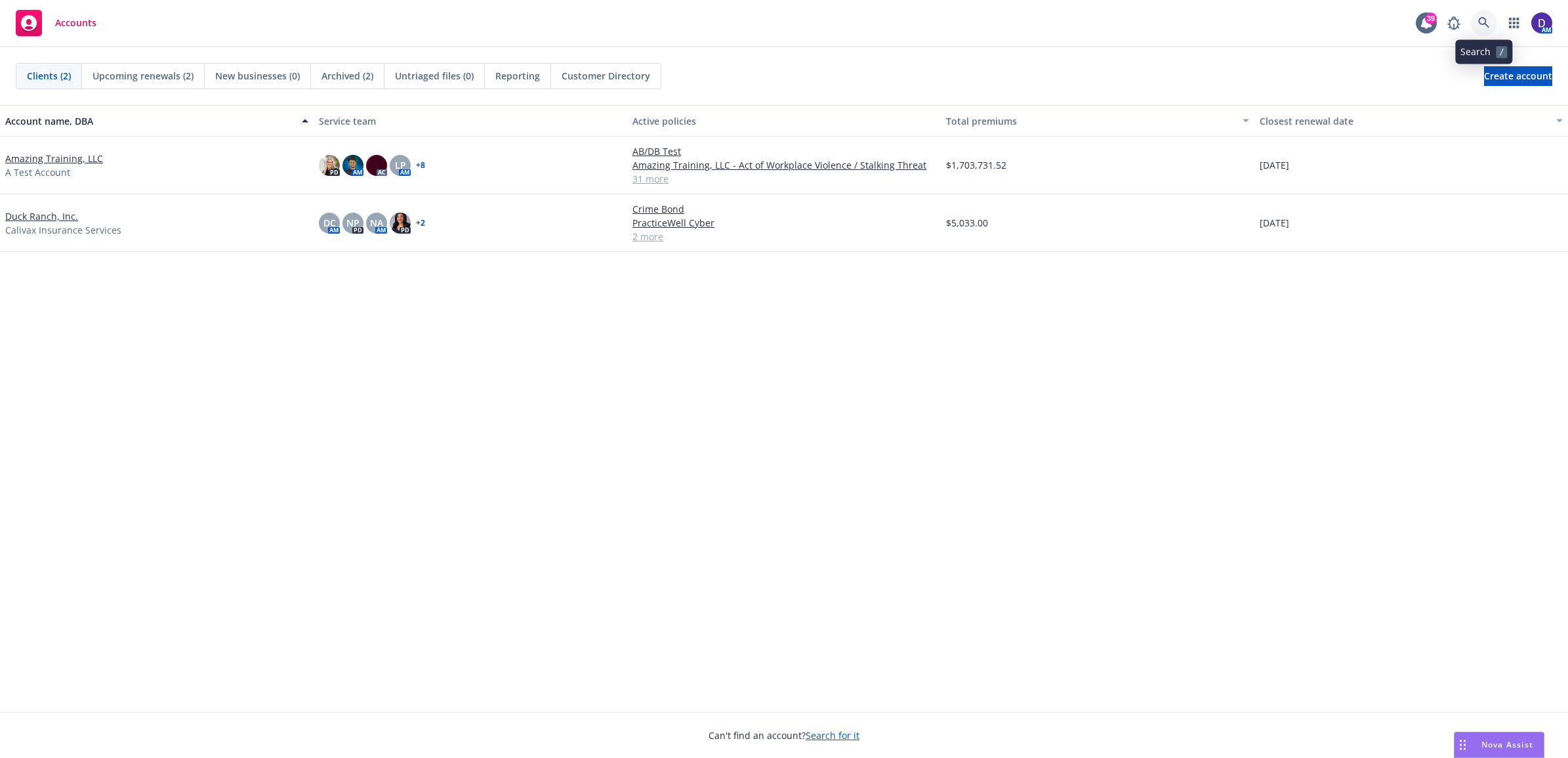
click at [1030, 20] on icon at bounding box center [1484, 22] width 11 height 11
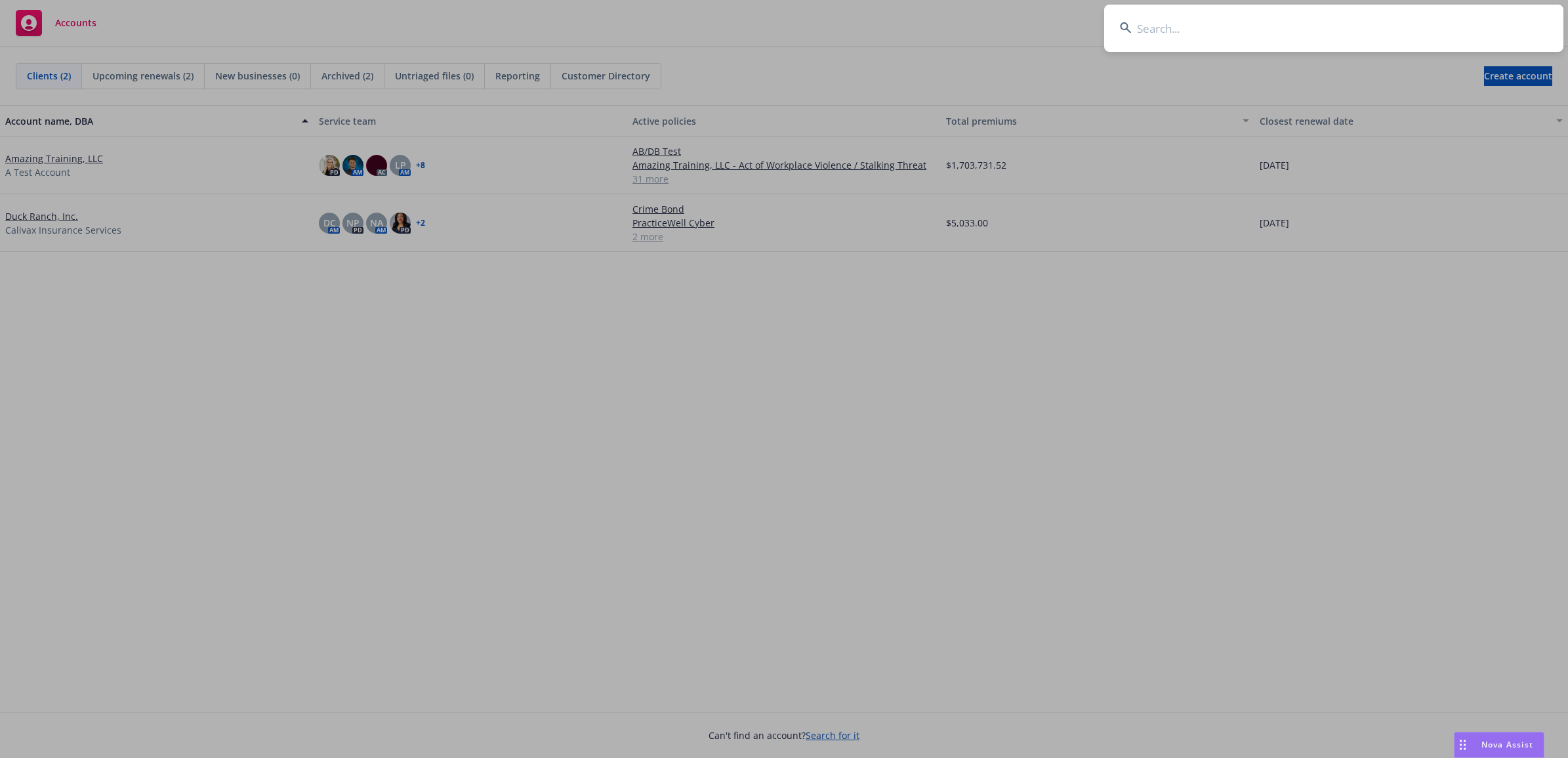
click at [1030, 27] on input at bounding box center [1334, 28] width 459 height 47
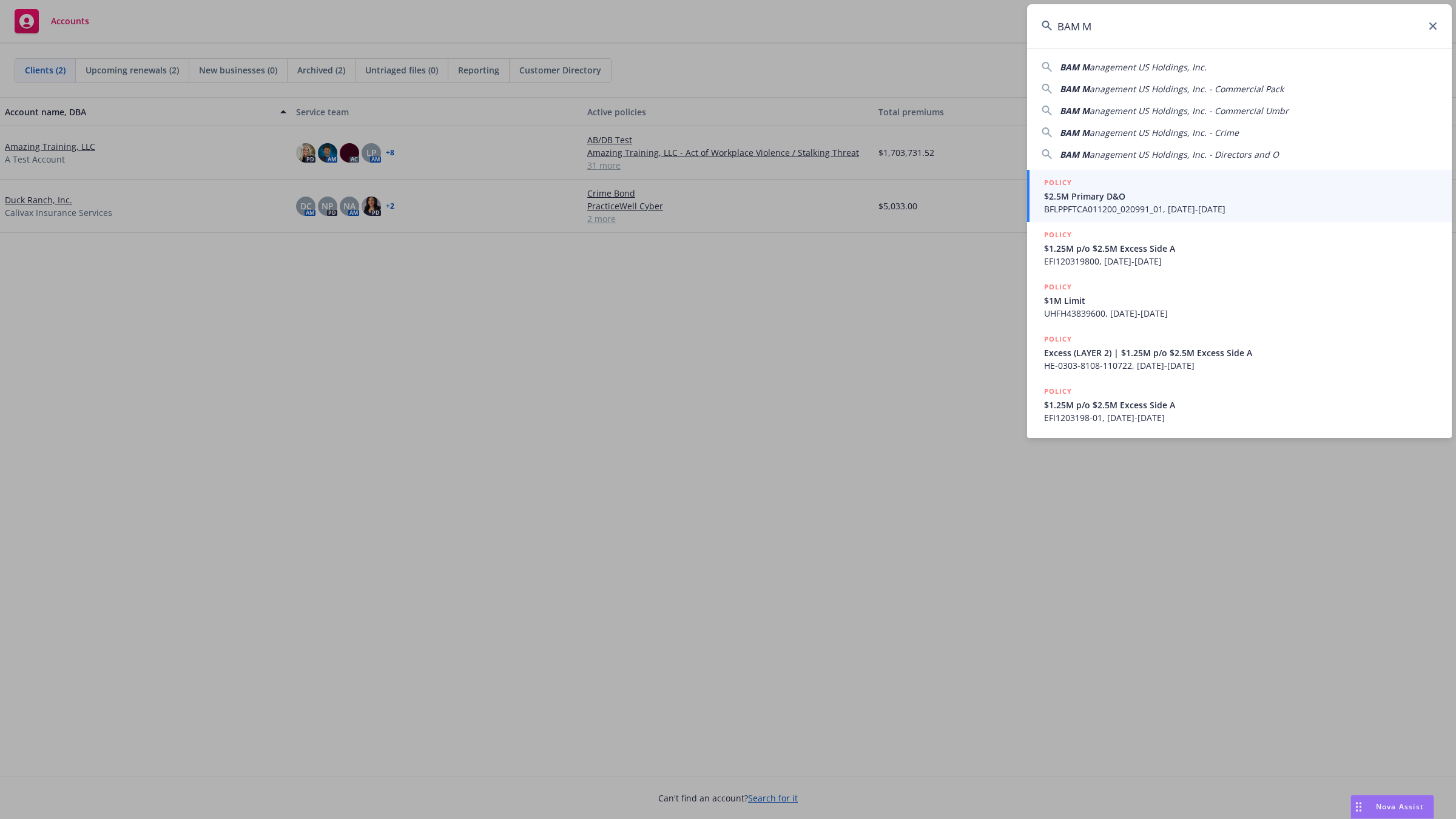
click at [952, 59] on div "BAM M anagement US Holdings, Inc. BAM M anagement US Holdings, Inc. - Commercia…" at bounding box center [1239, 108] width 425 height 105
click at [952, 70] on span "anagement US Holdings, Inc." at bounding box center [1148, 67] width 117 height 11
type input "BAM Management US Holdings, Inc."
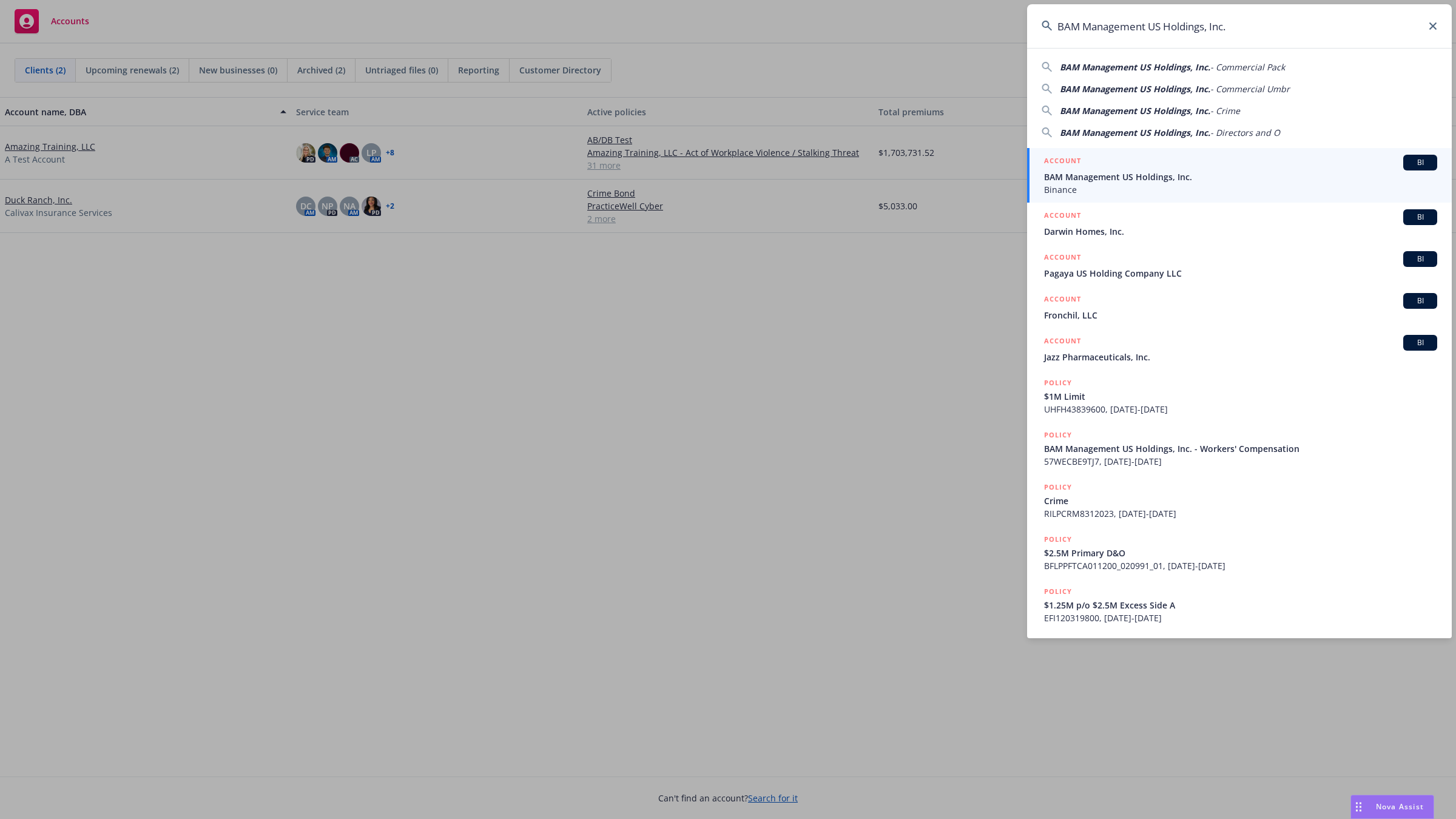
click at [952, 25] on icon at bounding box center [1433, 26] width 7 height 7
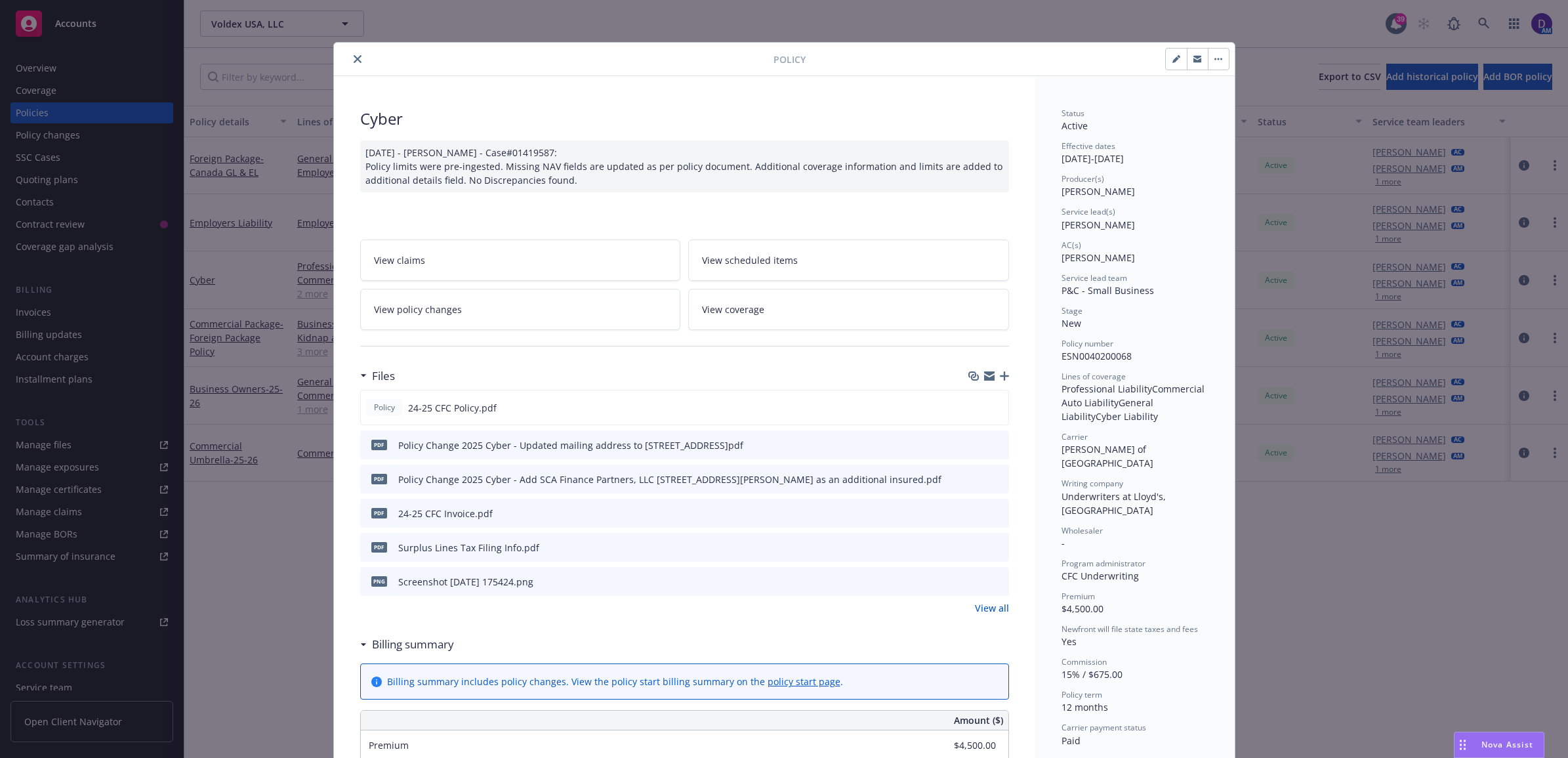
scroll to position [328, 0]
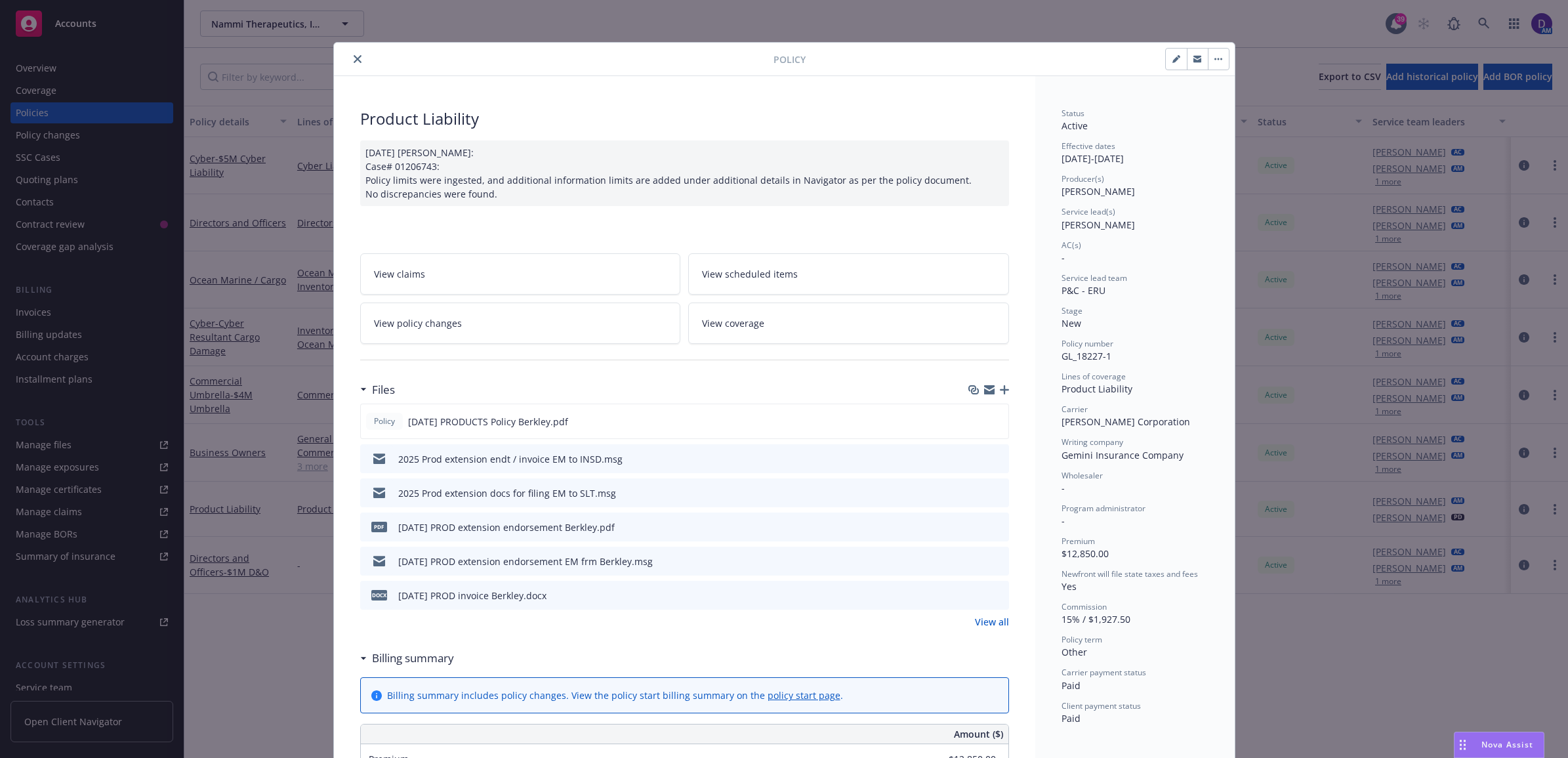
click at [340, 62] on div at bounding box center [556, 59] width 434 height 16
click at [354, 58] on icon "close" at bounding box center [357, 59] width 8 height 8
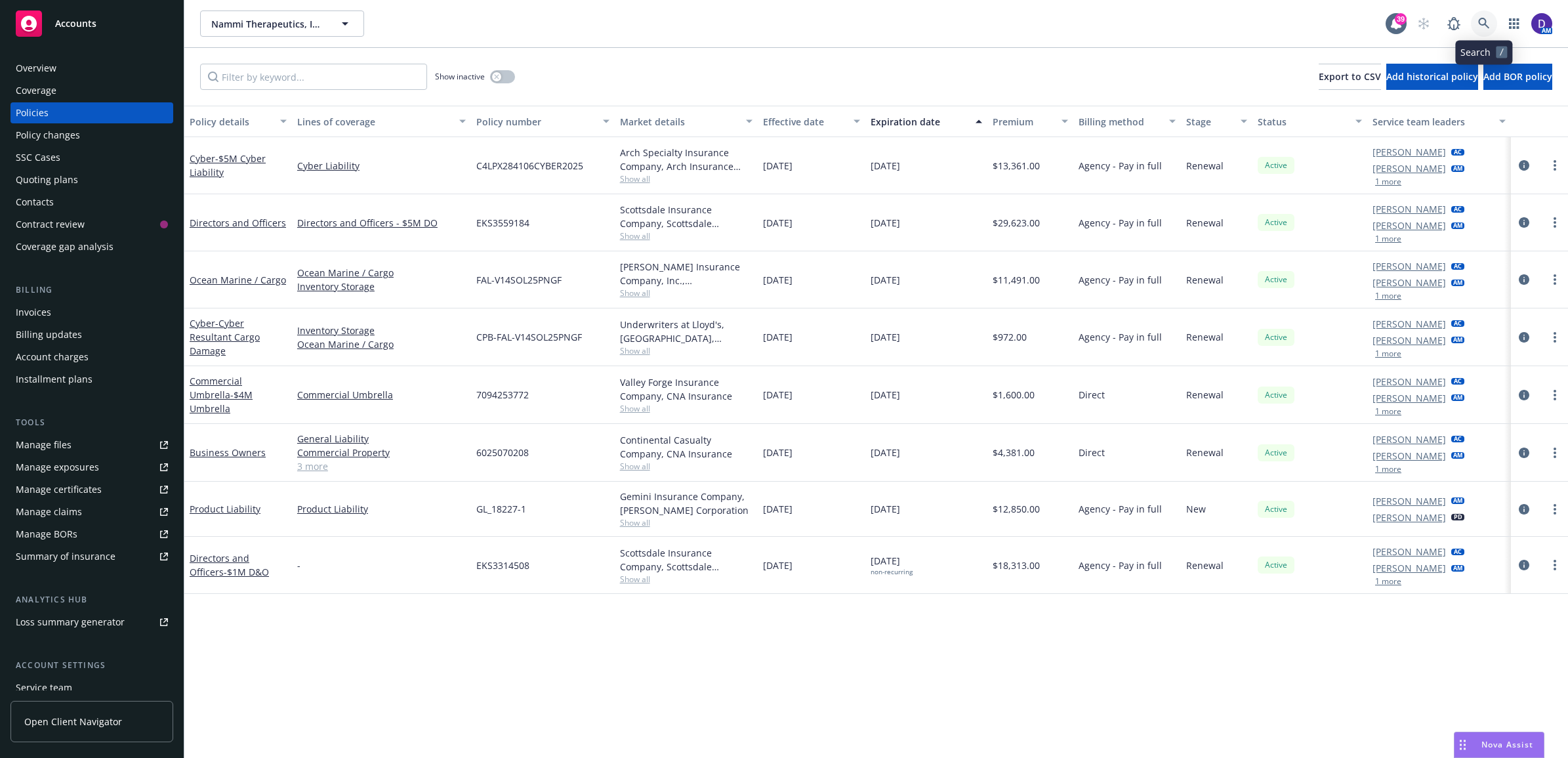
click at [1481, 21] on icon at bounding box center [1484, 23] width 11 height 11
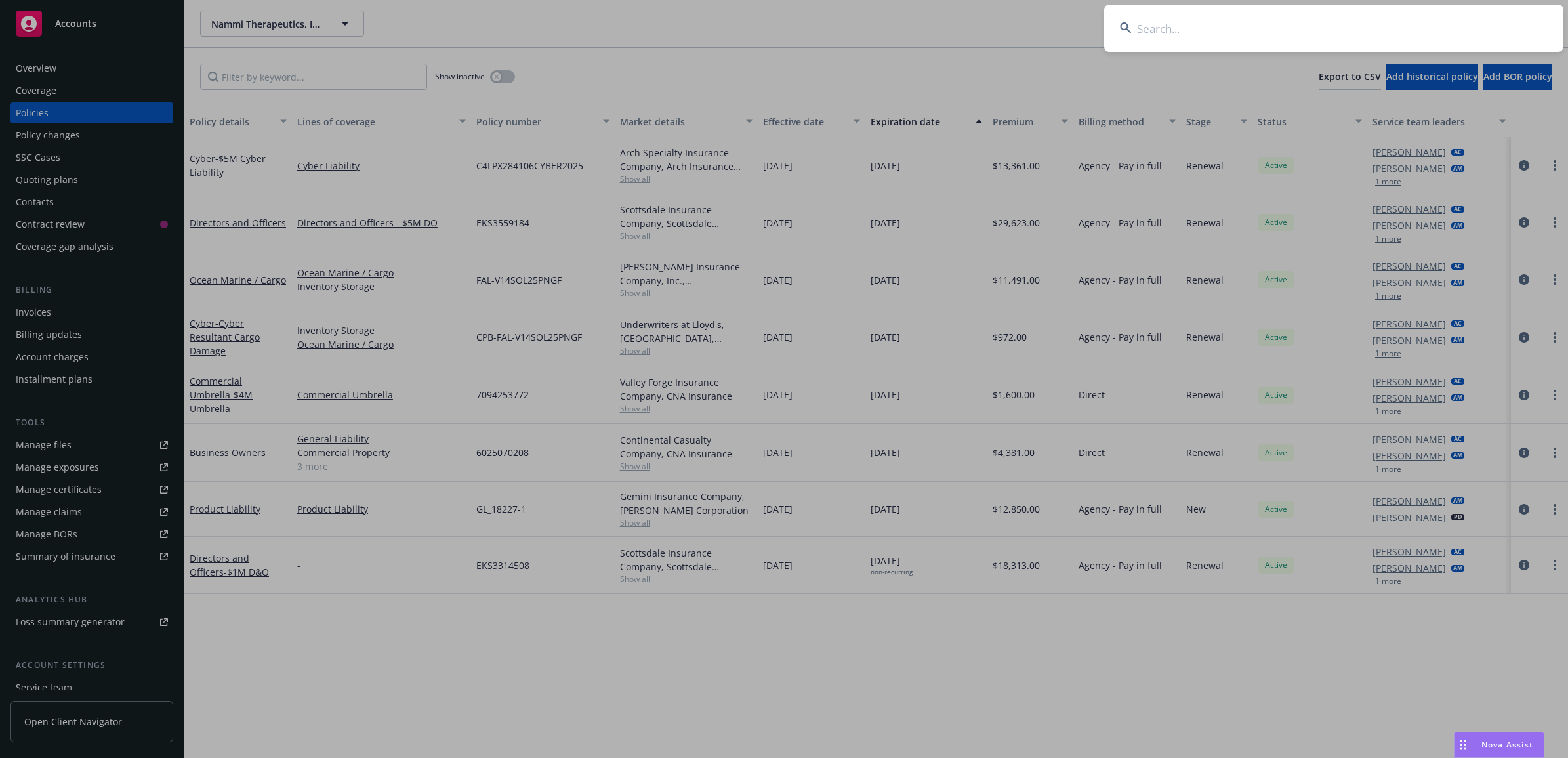
click at [1274, 26] on input at bounding box center [1334, 28] width 459 height 47
click at [1292, 27] on input at bounding box center [1334, 28] width 459 height 47
paste input "7110185000001"
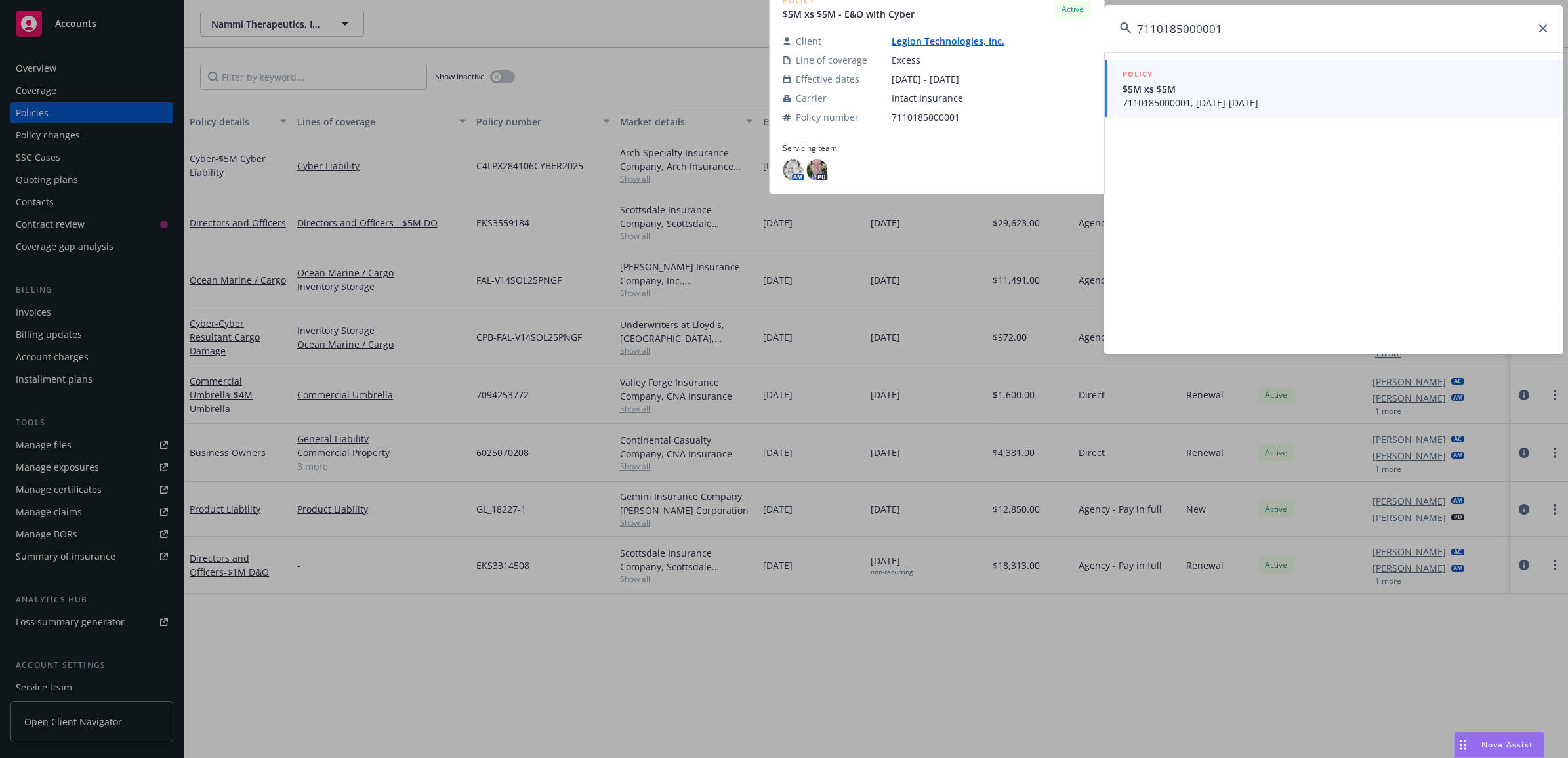
type input "7110185000001"
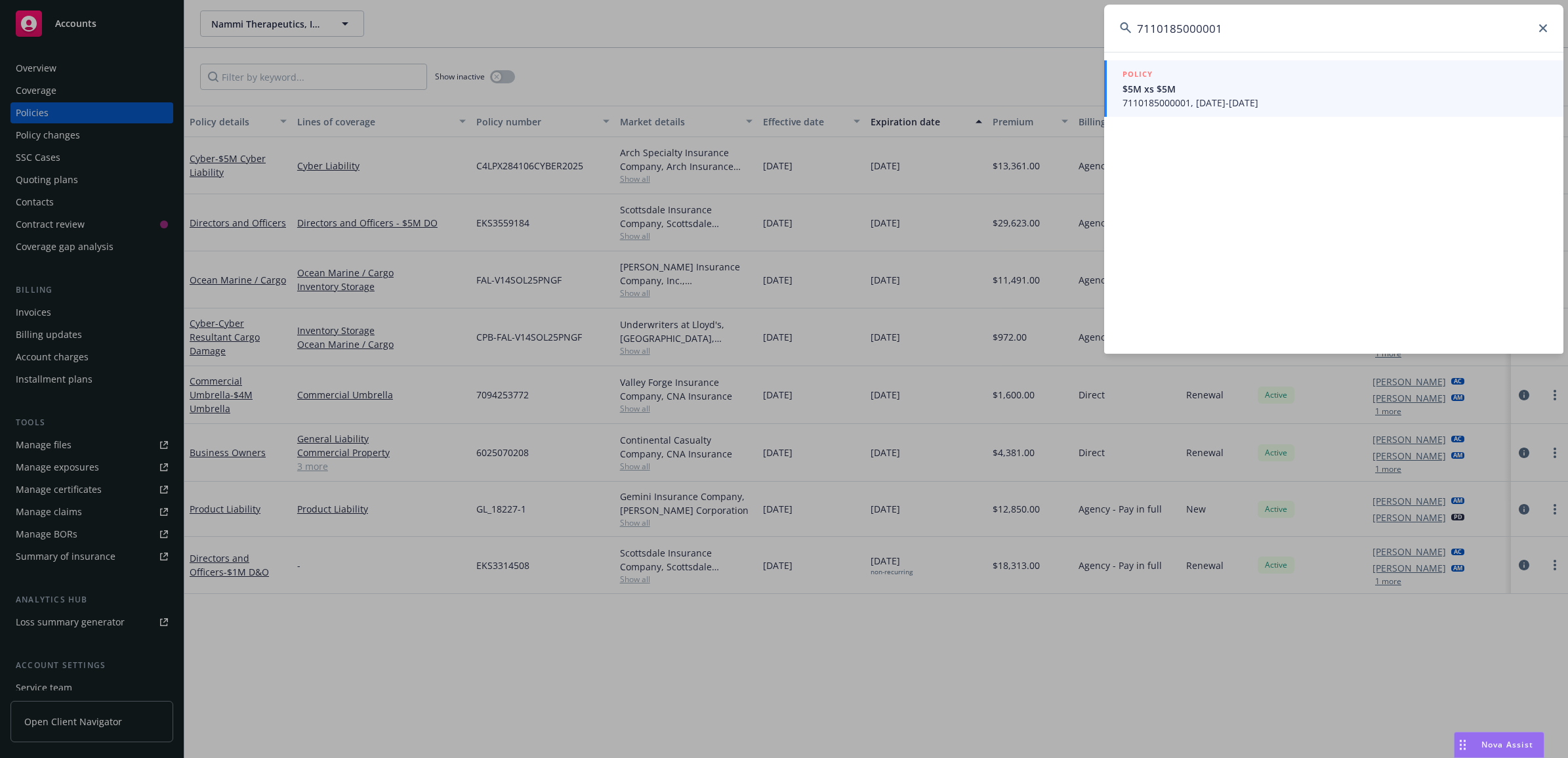
click at [1222, 93] on span "$5M xs $5M" at bounding box center [1335, 89] width 425 height 14
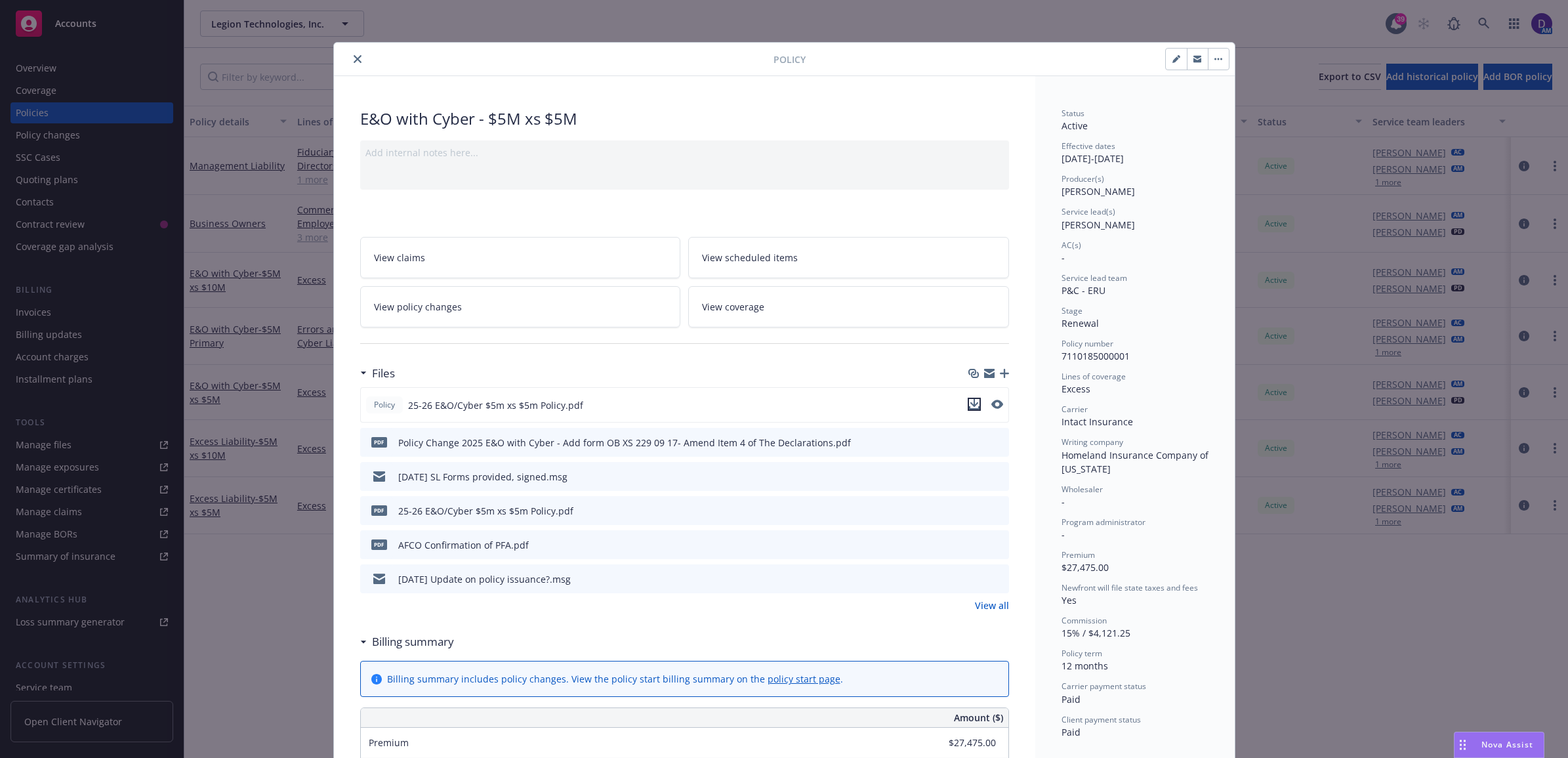
click at [970, 405] on icon "download file" at bounding box center [974, 403] width 9 height 8
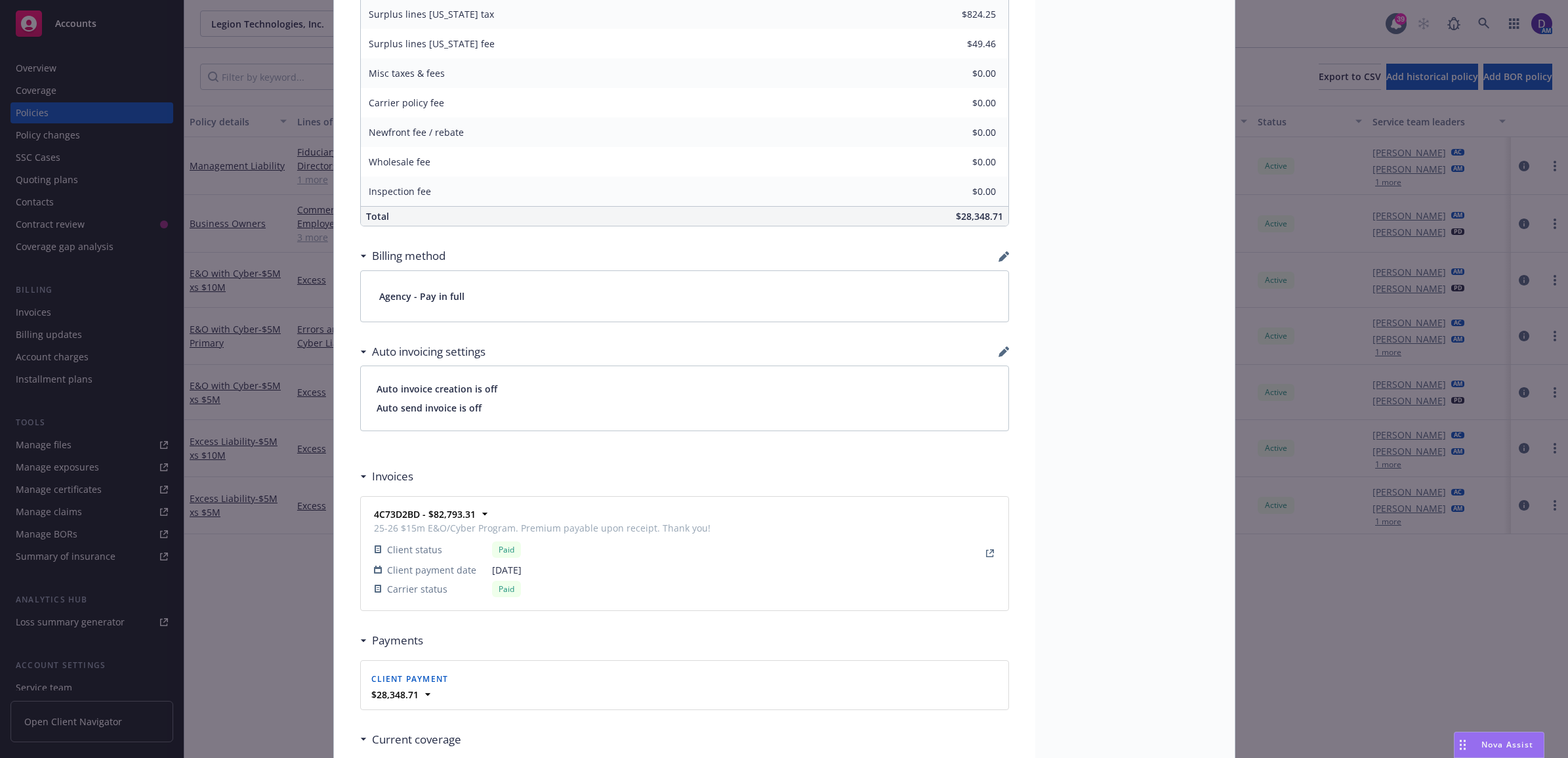
scroll to position [902, 0]
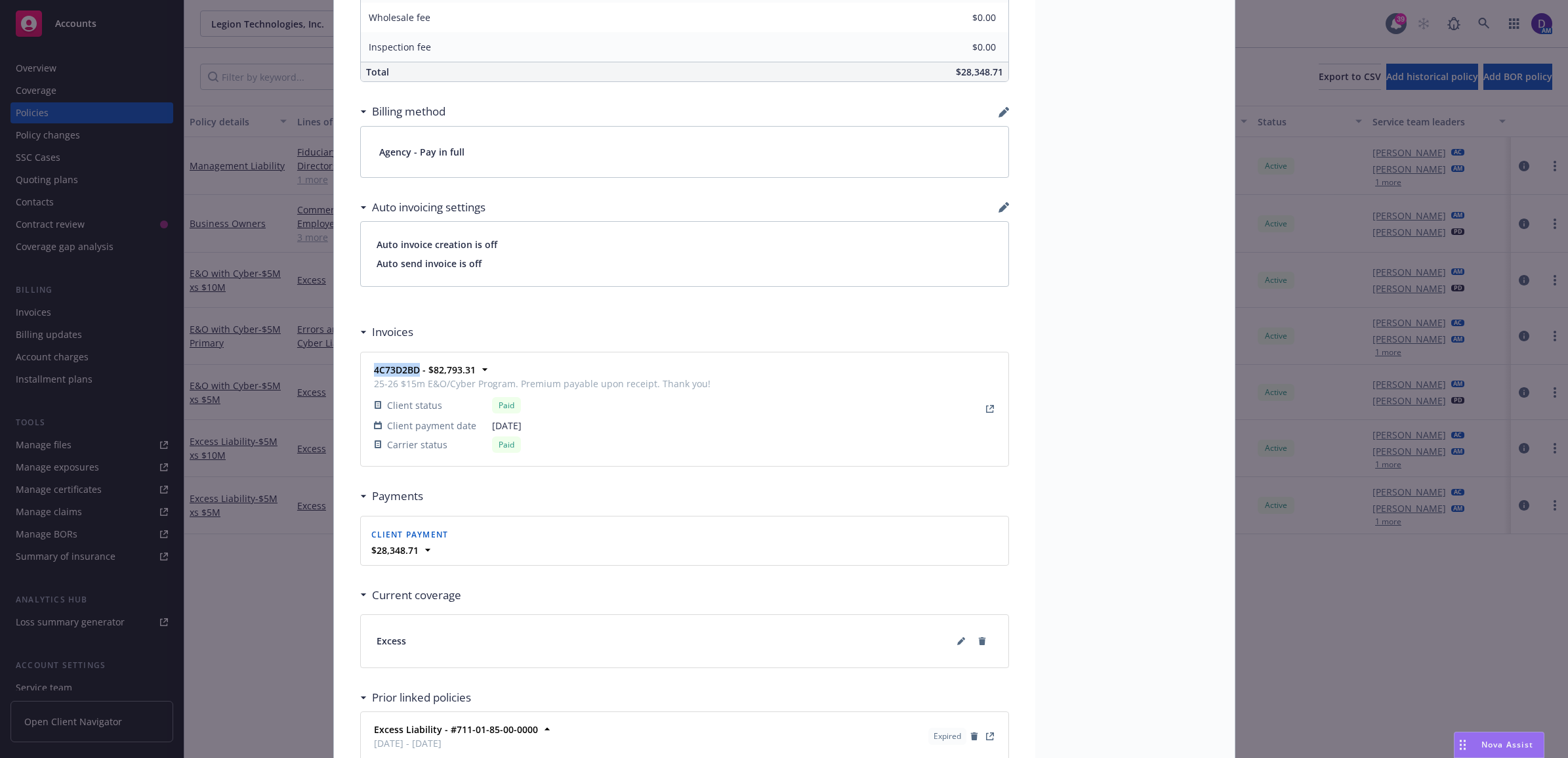
drag, startPoint x: 410, startPoint y: 371, endPoint x: 358, endPoint y: 371, distance: 52.0
click at [360, 371] on div "4C73D2BD - $82,793.31 25-26 $15m E&O/Cyber Program. Premium payable upon receip…" at bounding box center [684, 410] width 648 height 114
copy strong "4C73D2BD"
click at [983, 411] on link "View Invoice" at bounding box center [990, 409] width 16 height 16
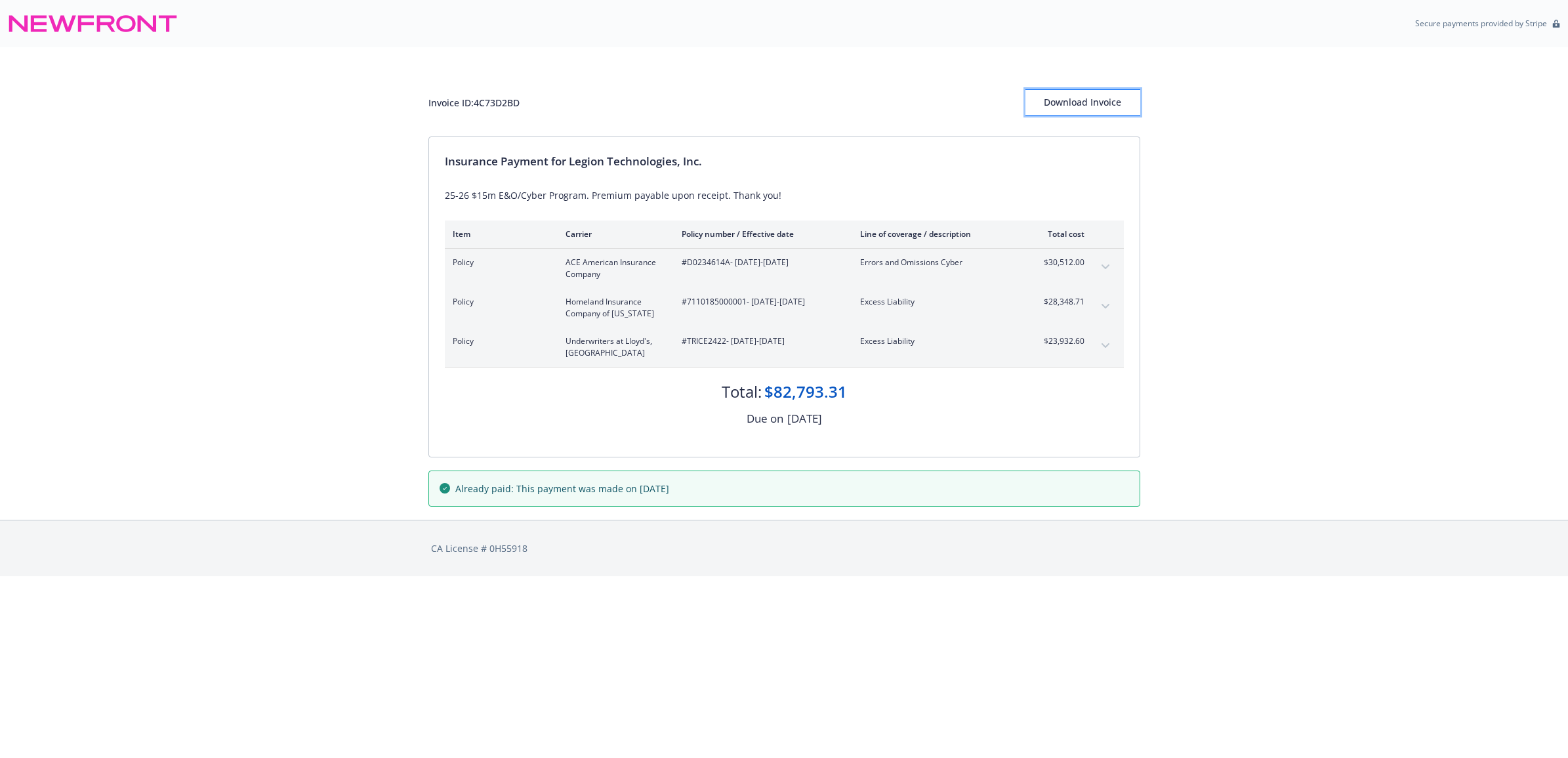
click at [1093, 107] on div "Download Invoice" at bounding box center [1082, 102] width 115 height 25
